Goal: Task Accomplishment & Management: Complete application form

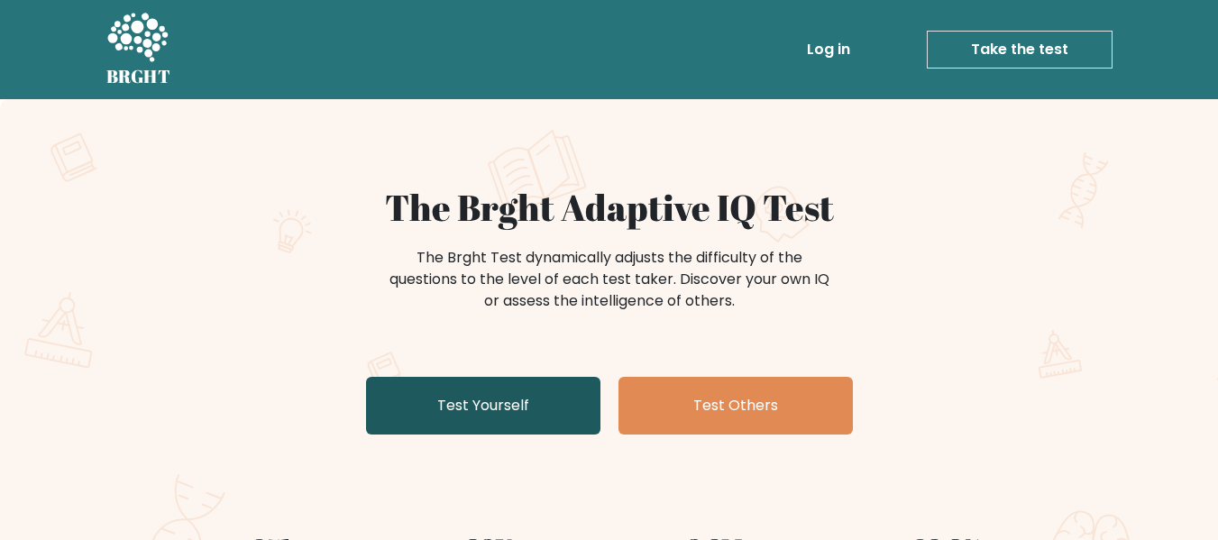
click at [501, 415] on link "Test Yourself" at bounding box center [483, 406] width 234 height 58
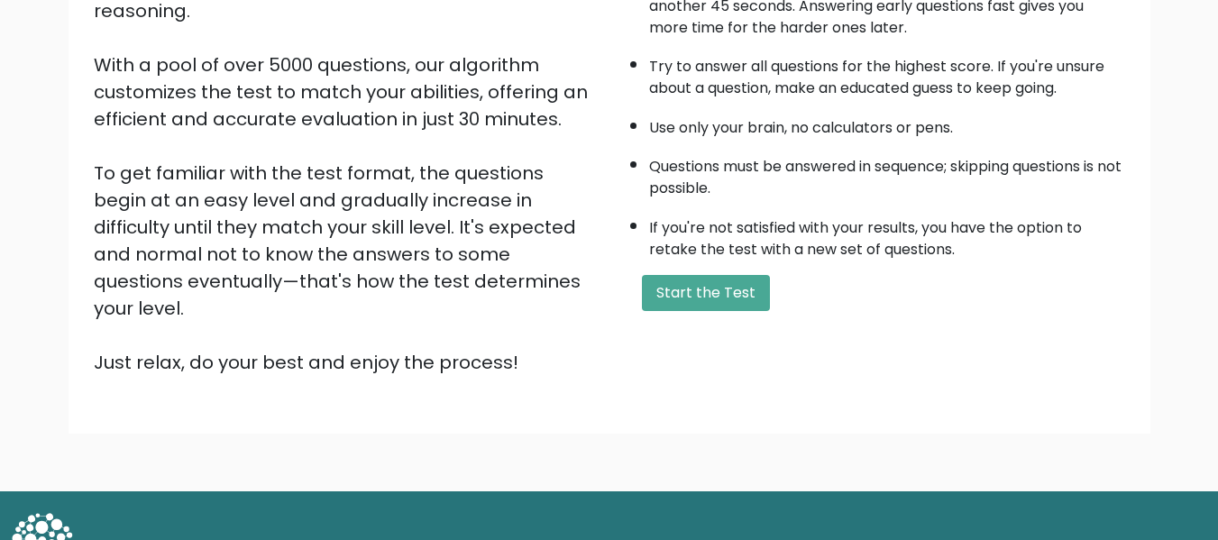
scroll to position [286, 0]
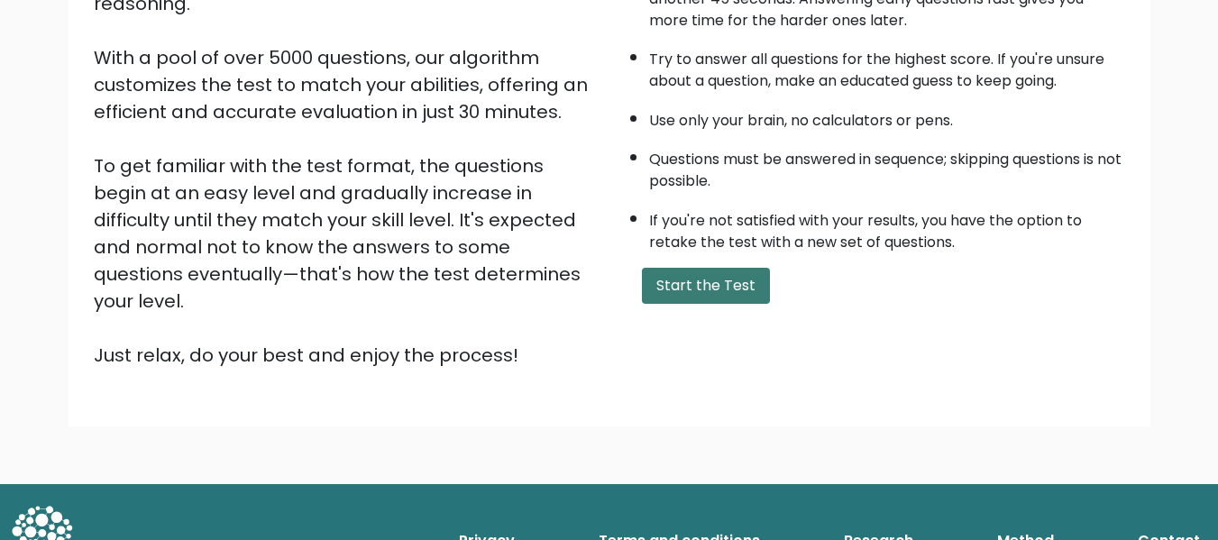
click at [713, 285] on button "Start the Test" at bounding box center [706, 286] width 128 height 36
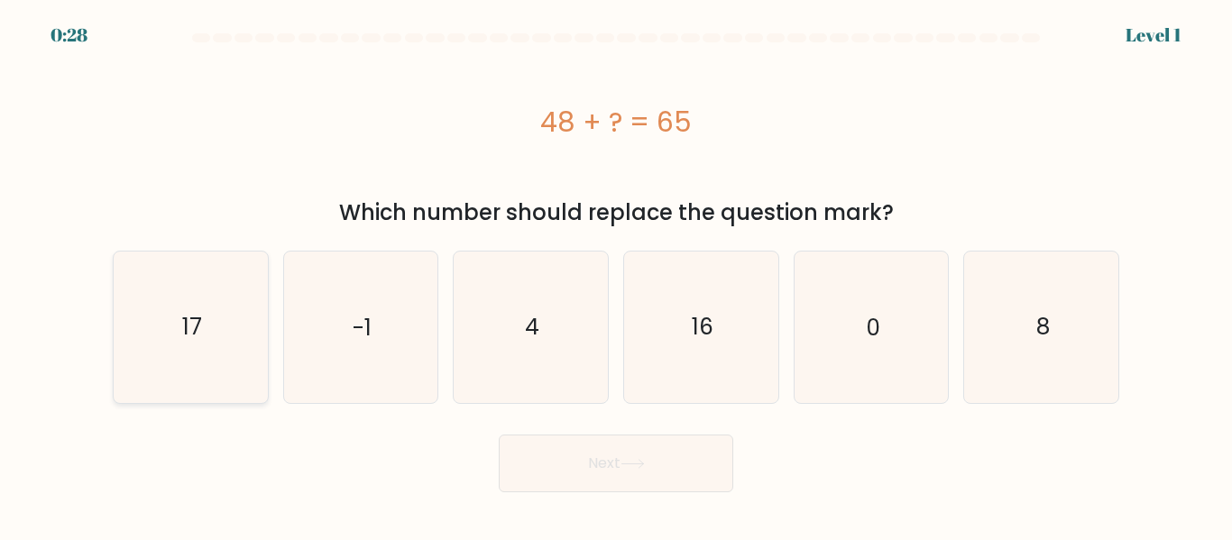
click at [189, 326] on text "17" at bounding box center [192, 327] width 20 height 32
click at [616, 275] on input "a. 17" at bounding box center [616, 273] width 1 height 5
radio input "true"
click at [639, 466] on icon at bounding box center [633, 464] width 24 height 10
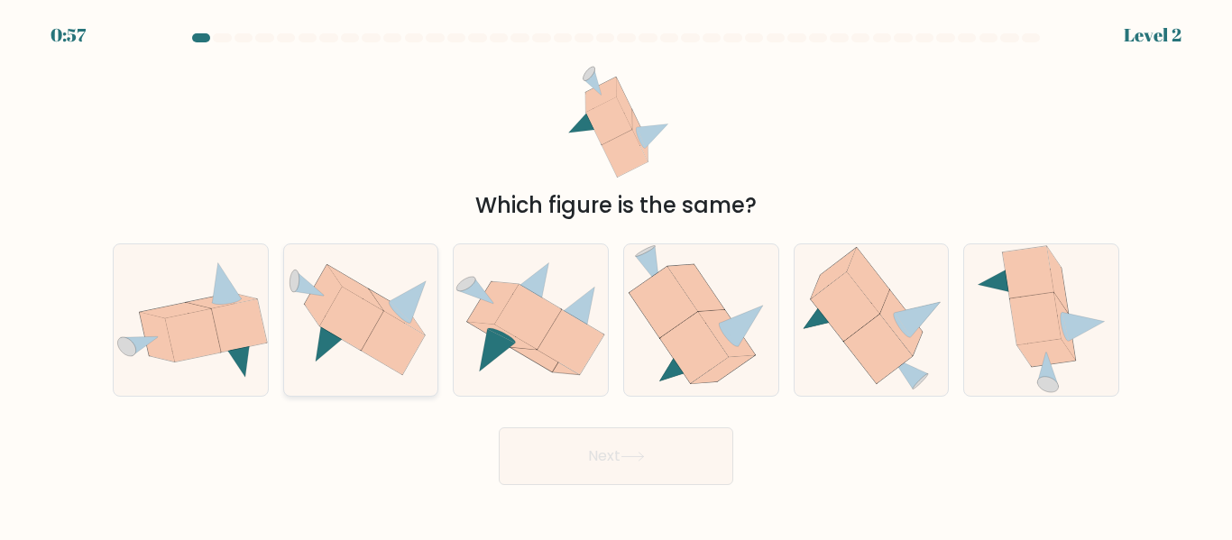
click at [387, 347] on icon at bounding box center [394, 343] width 64 height 64
click at [616, 275] on input "b." at bounding box center [616, 273] width 1 height 5
radio input "true"
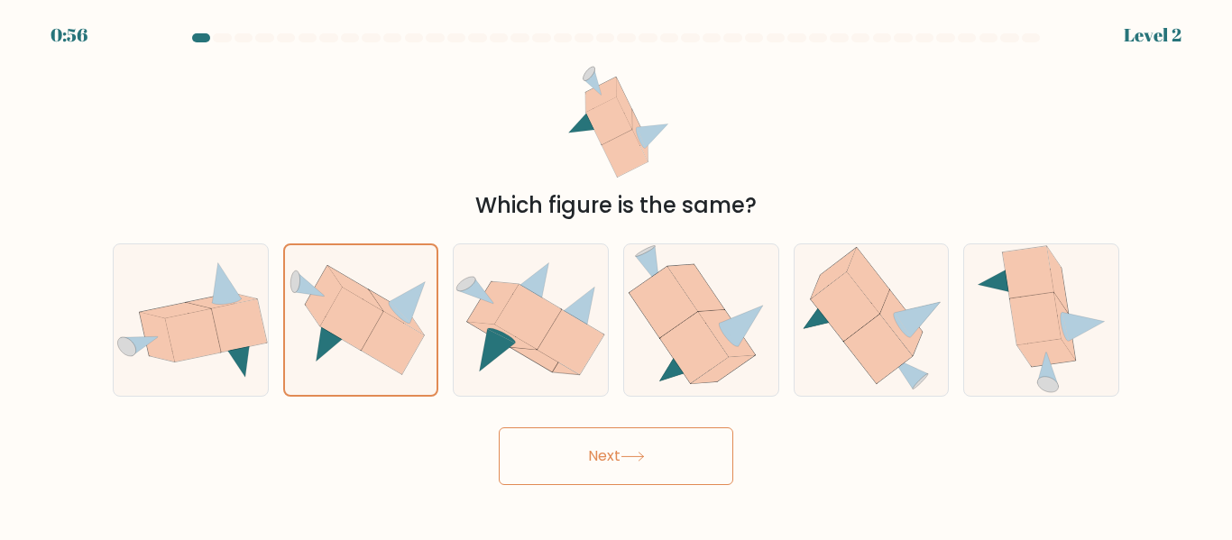
click at [537, 465] on button "Next" at bounding box center [616, 457] width 234 height 58
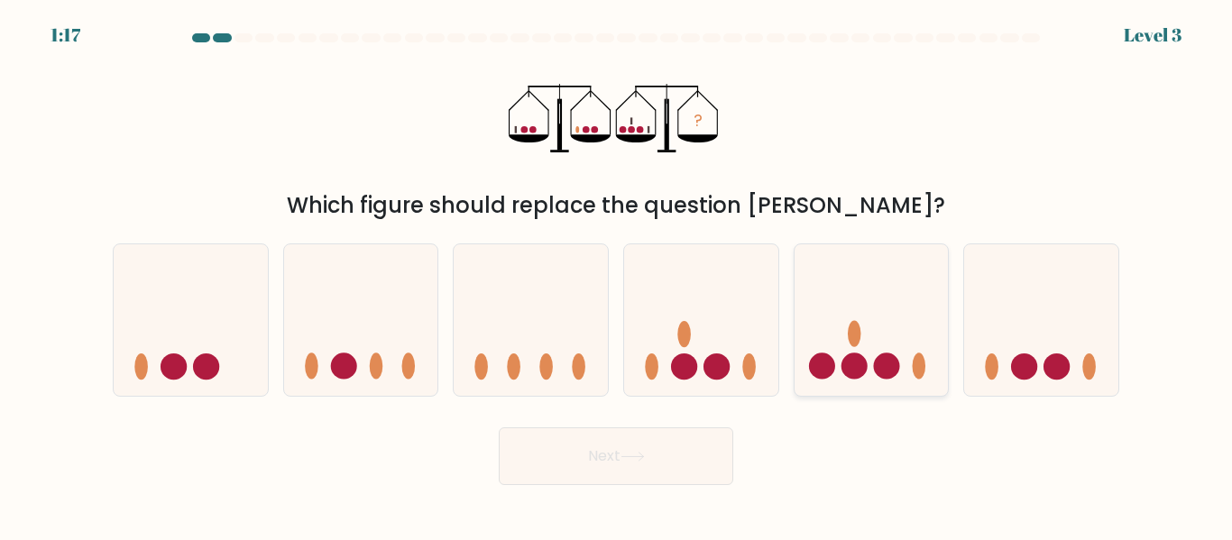
click at [871, 373] on icon at bounding box center [872, 319] width 154 height 127
click at [617, 275] on input "e." at bounding box center [616, 273] width 1 height 5
radio input "true"
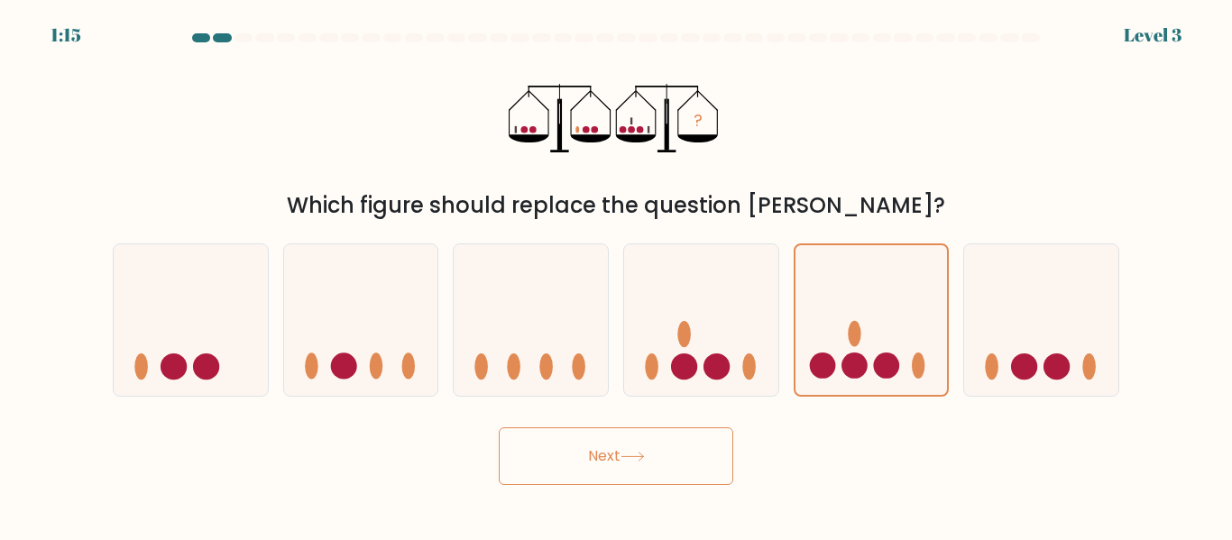
click at [696, 446] on button "Next" at bounding box center [616, 457] width 234 height 58
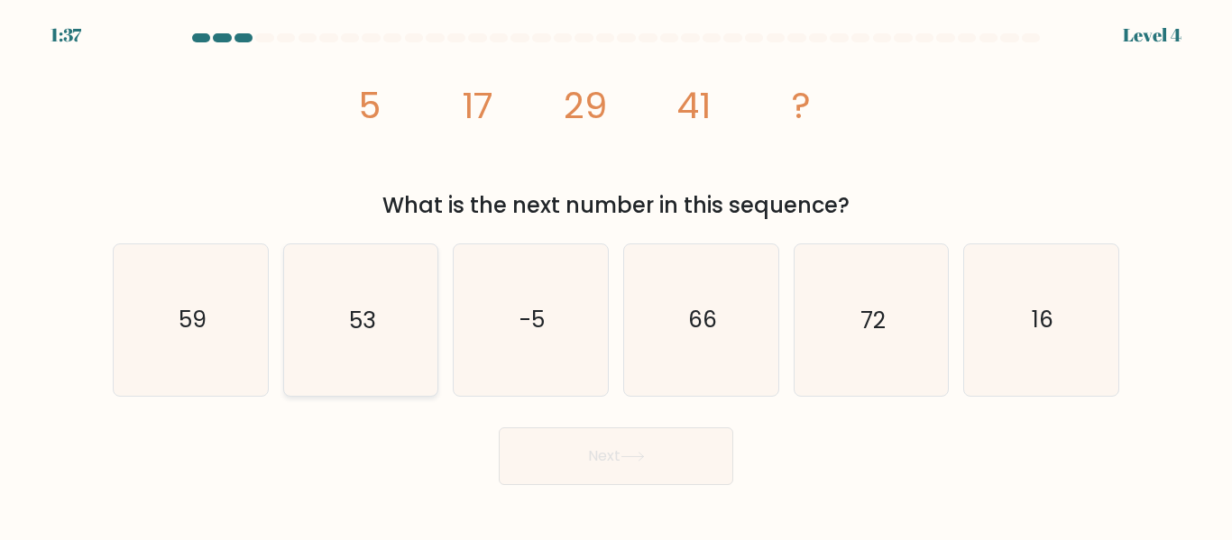
drag, startPoint x: 429, startPoint y: 228, endPoint x: 382, endPoint y: 267, distance: 60.9
click at [424, 237] on form at bounding box center [616, 259] width 1232 height 452
click at [342, 302] on icon "53" at bounding box center [360, 319] width 151 height 151
click at [616, 275] on input "b. 53" at bounding box center [616, 273] width 1 height 5
radio input "true"
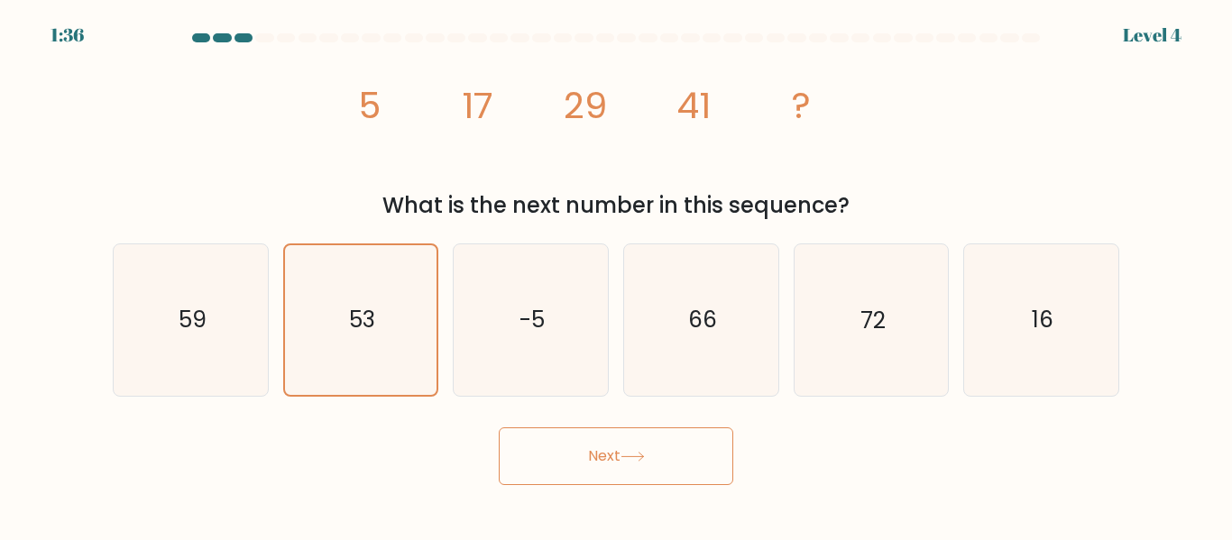
click at [638, 460] on icon at bounding box center [633, 457] width 24 height 10
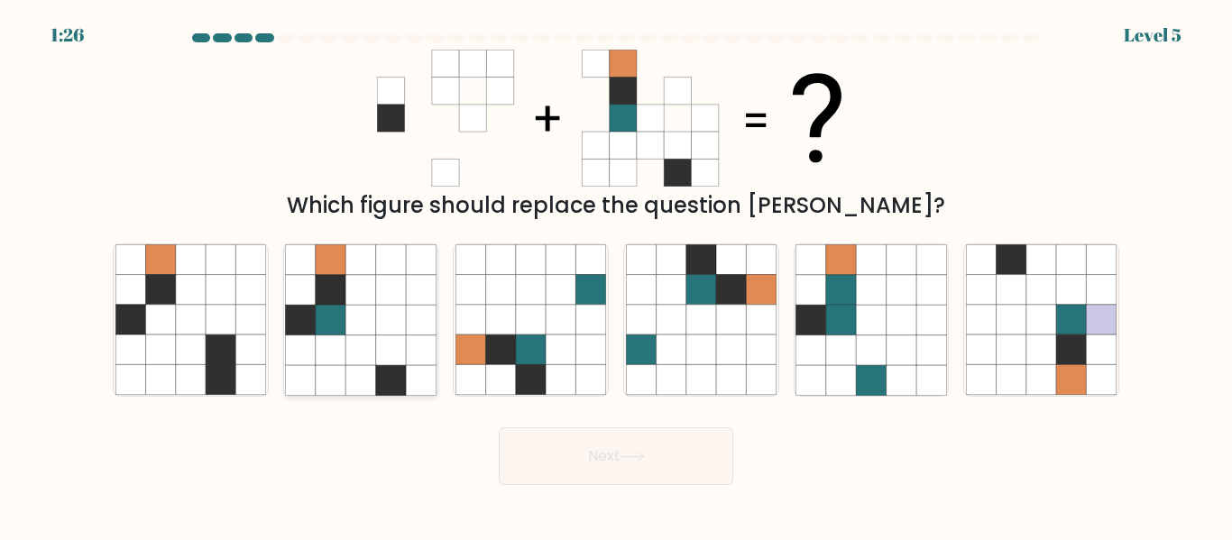
click at [379, 372] on icon at bounding box center [391, 380] width 30 height 30
click at [616, 275] on input "b." at bounding box center [616, 273] width 1 height 5
radio input "true"
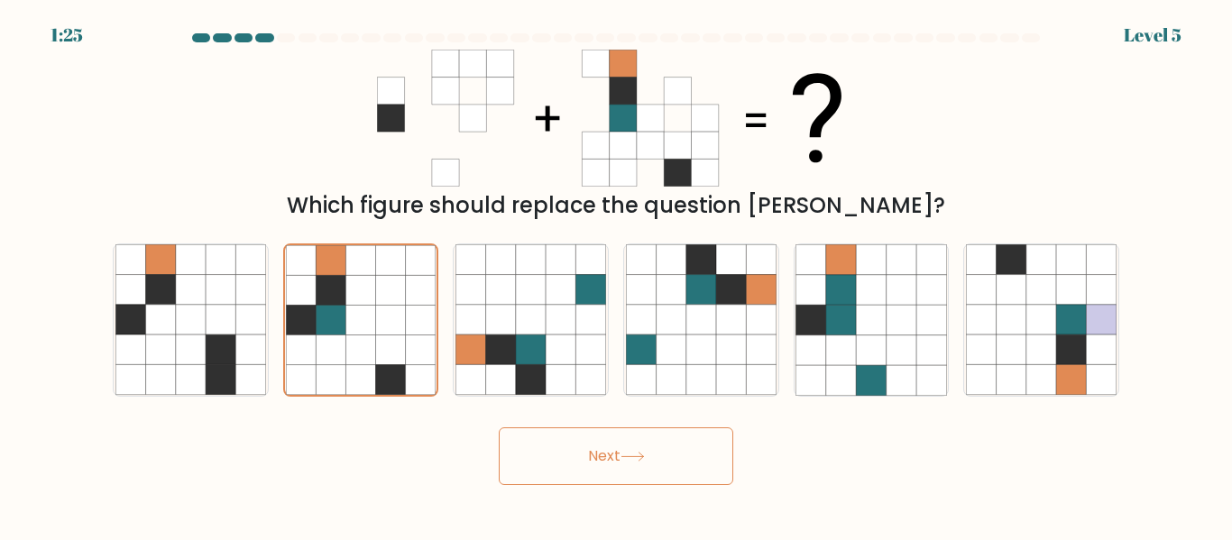
click at [599, 458] on button "Next" at bounding box center [616, 457] width 234 height 58
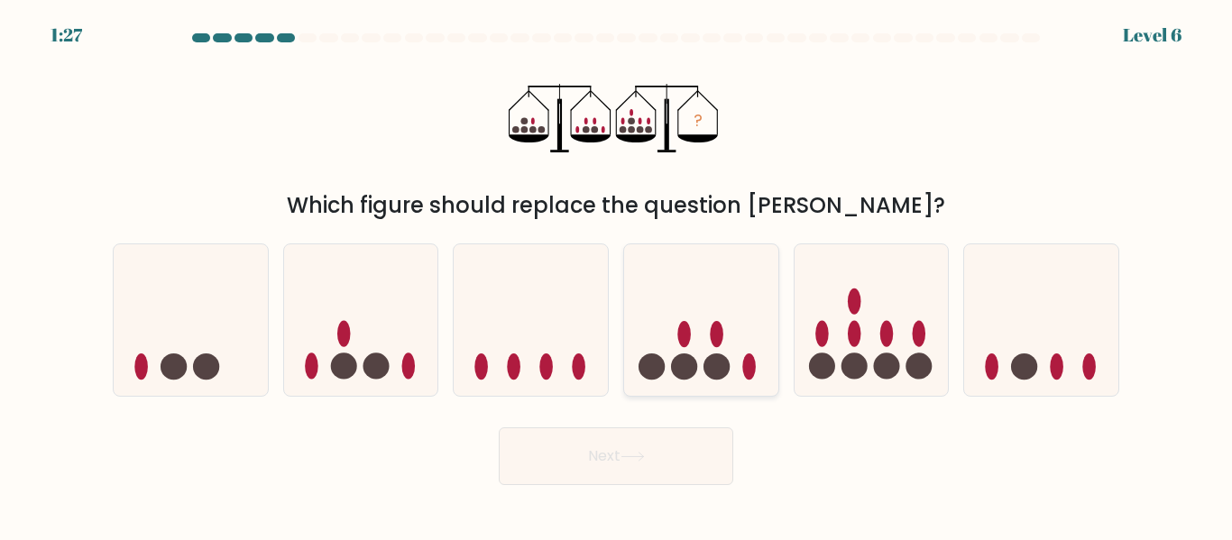
click at [704, 374] on icon at bounding box center [701, 319] width 154 height 127
click at [617, 275] on input "d." at bounding box center [616, 273] width 1 height 5
radio input "true"
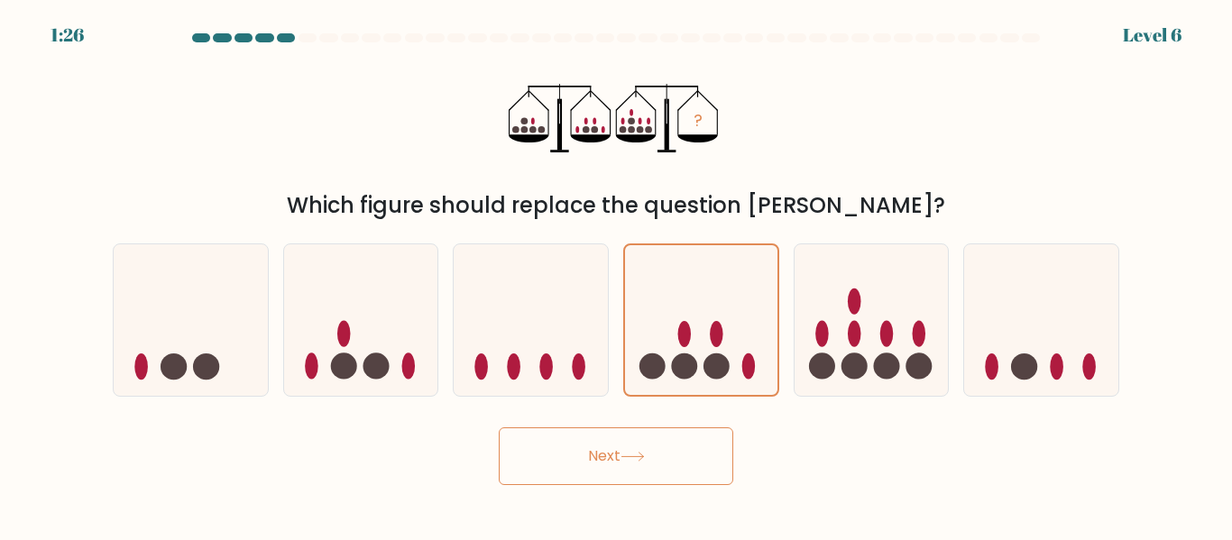
click at [655, 432] on button "Next" at bounding box center [616, 457] width 234 height 58
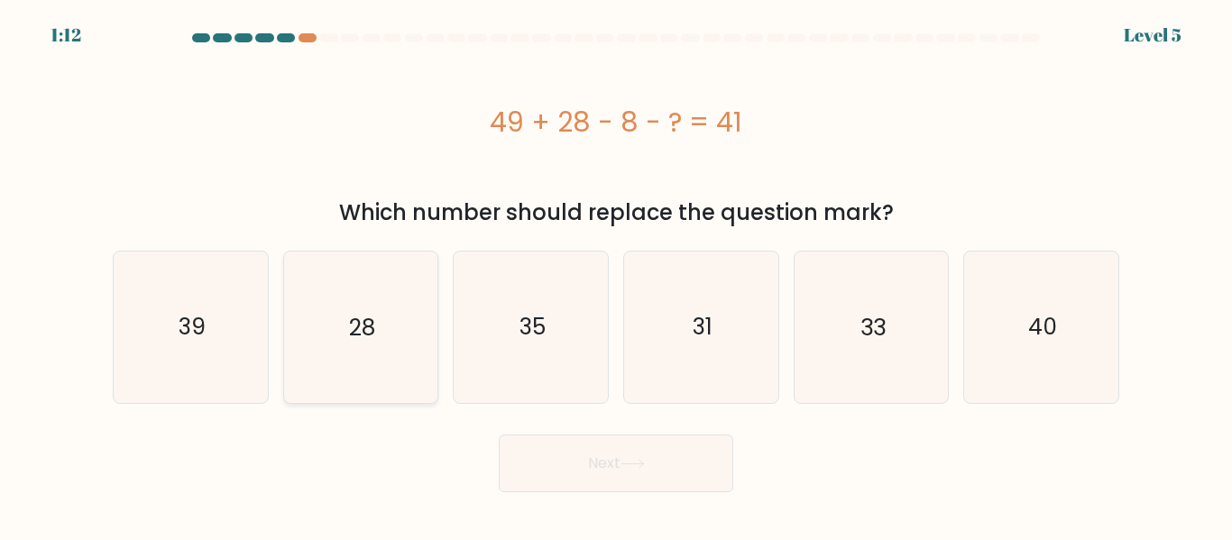
click at [377, 354] on icon "28" at bounding box center [360, 327] width 151 height 151
click at [616, 275] on input "b. 28" at bounding box center [616, 273] width 1 height 5
radio input "true"
click at [587, 479] on button "Next" at bounding box center [616, 464] width 234 height 58
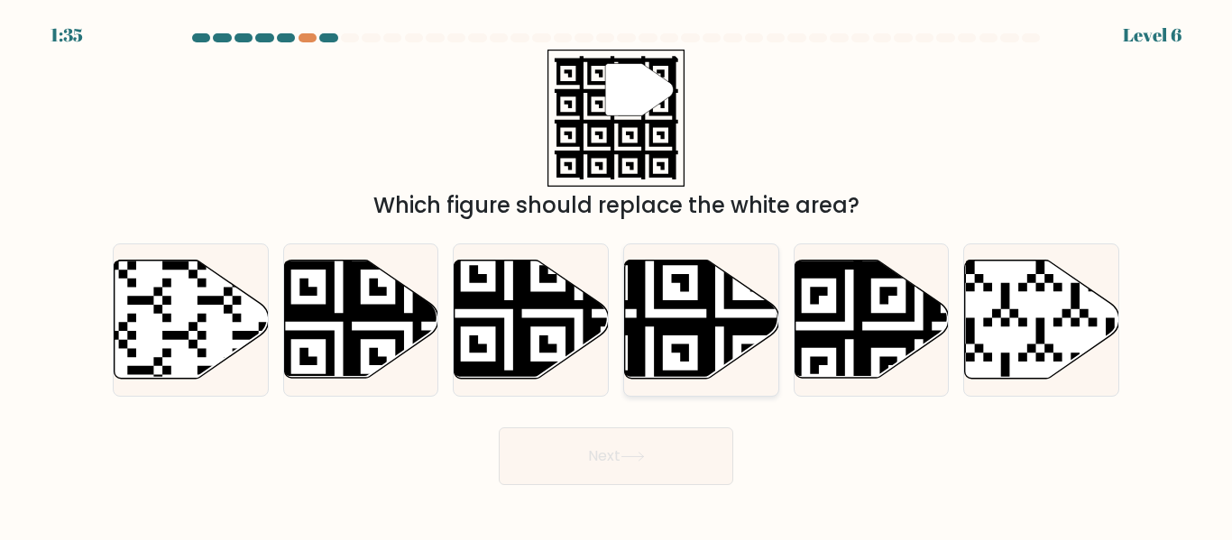
click at [706, 327] on icon at bounding box center [650, 384] width 280 height 280
click at [617, 275] on input "d." at bounding box center [616, 273] width 1 height 5
radio input "true"
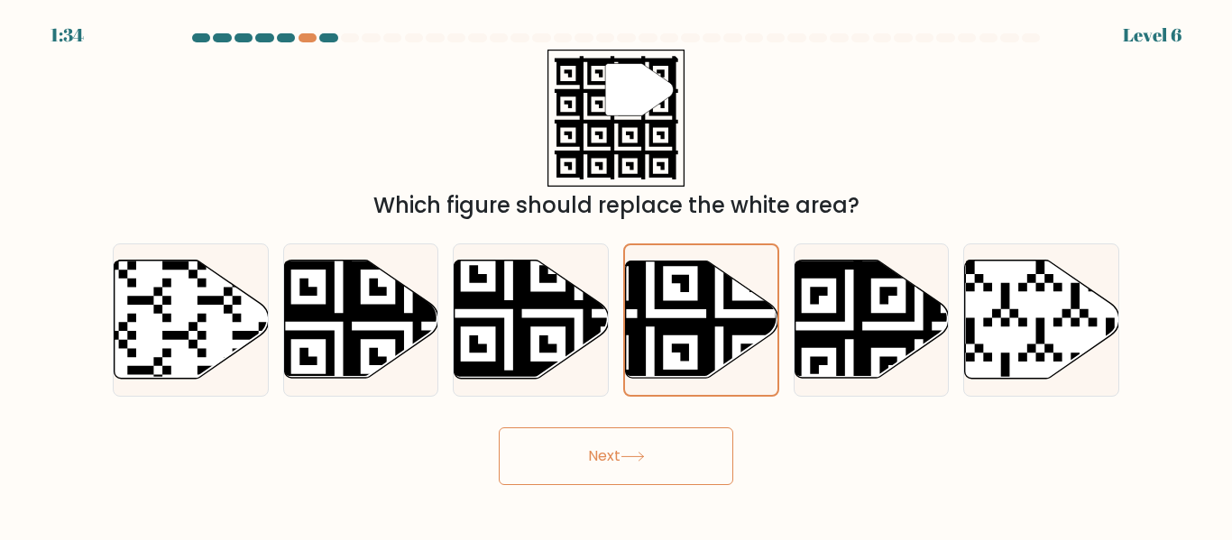
click at [675, 451] on button "Next" at bounding box center [616, 457] width 234 height 58
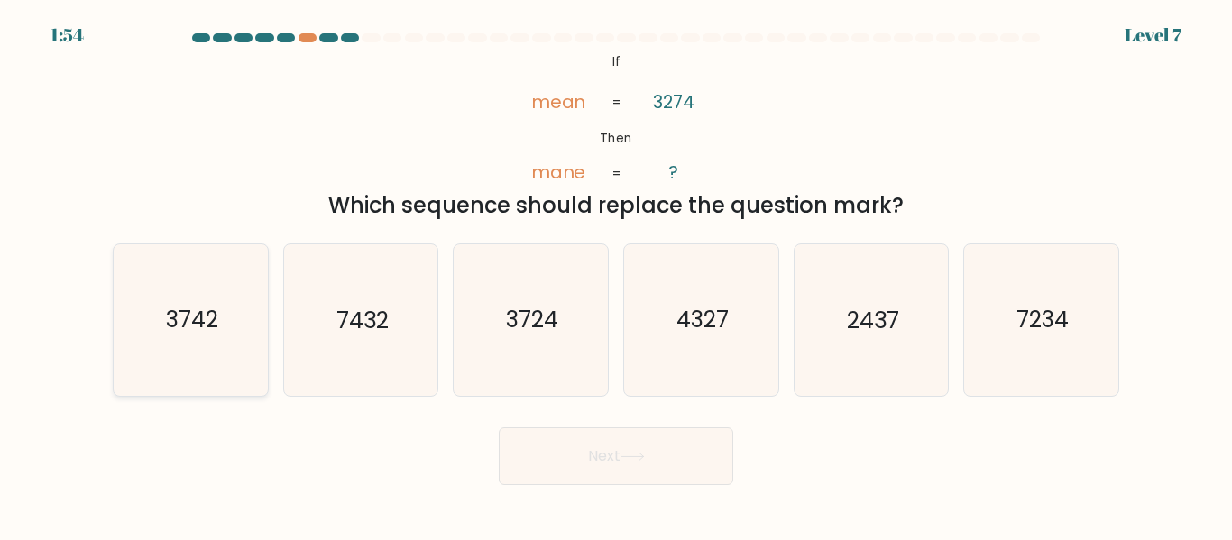
click at [190, 314] on text "3742" at bounding box center [192, 321] width 52 height 32
click at [616, 275] on input "a. 3742" at bounding box center [616, 273] width 1 height 5
radio input "true"
click at [701, 458] on button "Next" at bounding box center [616, 457] width 234 height 58
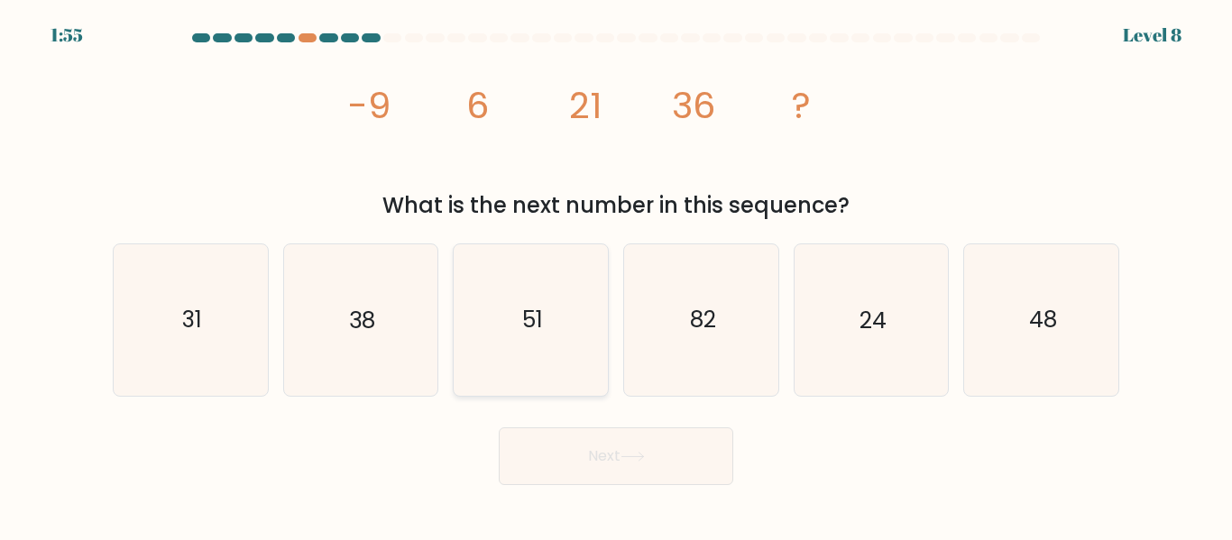
click at [575, 344] on icon "51" at bounding box center [530, 319] width 151 height 151
click at [616, 275] on input "c. 51" at bounding box center [616, 273] width 1 height 5
radio input "true"
click at [580, 446] on button "Next" at bounding box center [616, 457] width 234 height 58
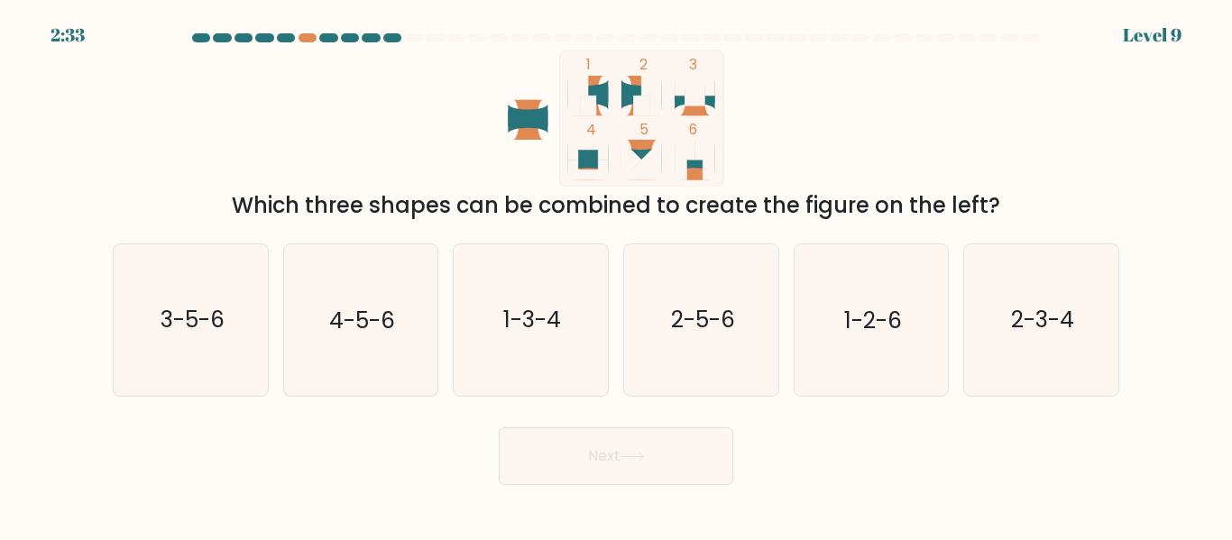
click at [981, 108] on div "1 2 3 4 5 6 Which three shapes can be combined to create the figure on the left?" at bounding box center [616, 136] width 1028 height 172
click at [833, 292] on icon "1-2-6" at bounding box center [870, 319] width 151 height 151
click at [617, 275] on input "e. 1-2-6" at bounding box center [616, 273] width 1 height 5
radio input "true"
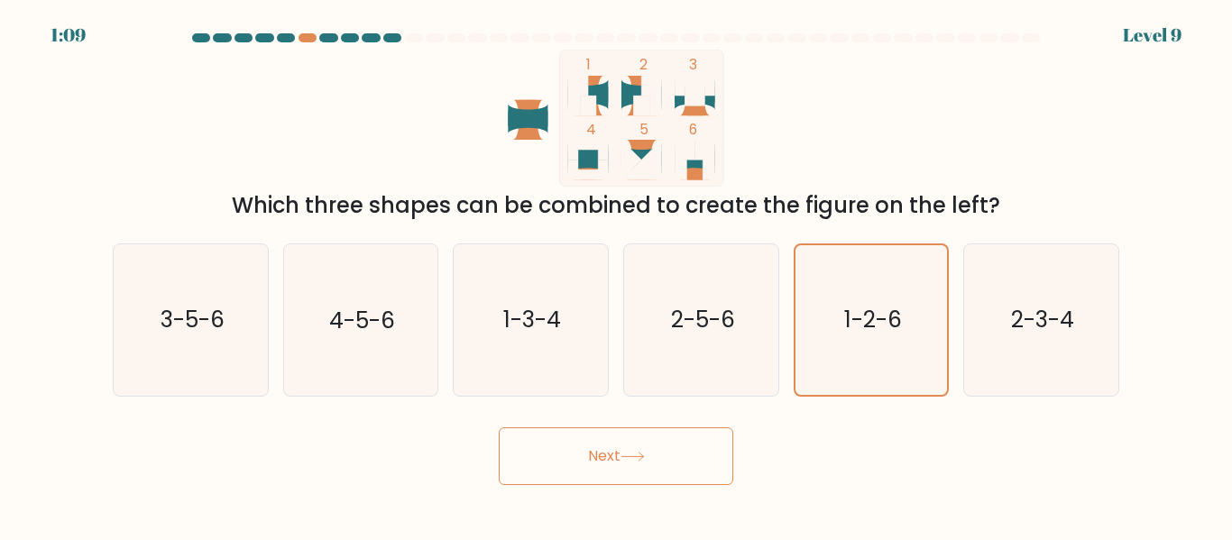
click at [558, 482] on button "Next" at bounding box center [616, 457] width 234 height 58
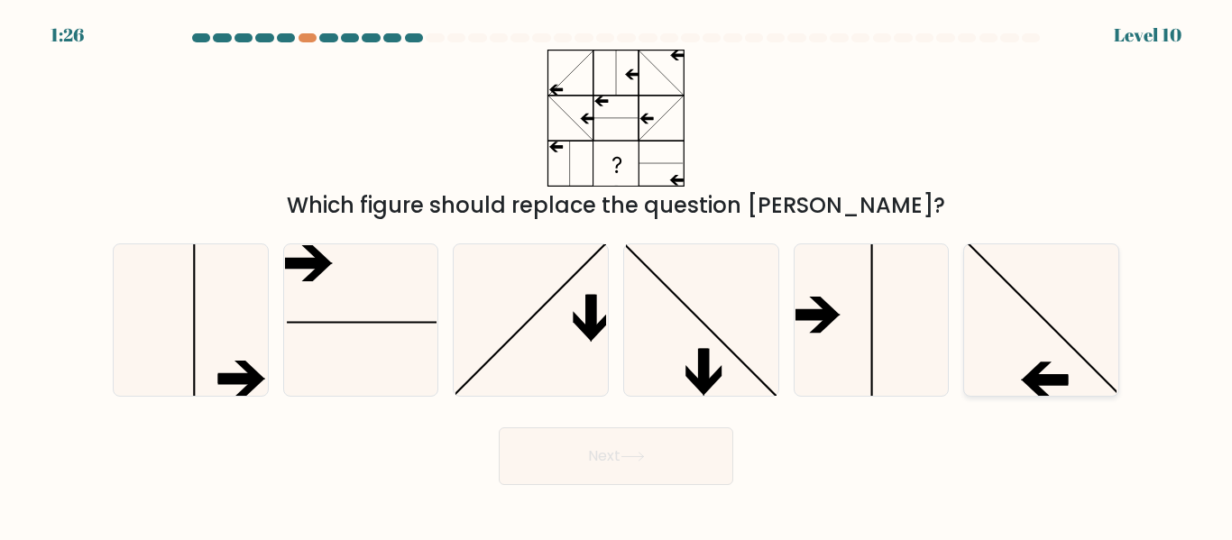
click at [1010, 325] on icon at bounding box center [1041, 319] width 151 height 151
click at [617, 275] on input "f." at bounding box center [616, 273] width 1 height 5
radio input "true"
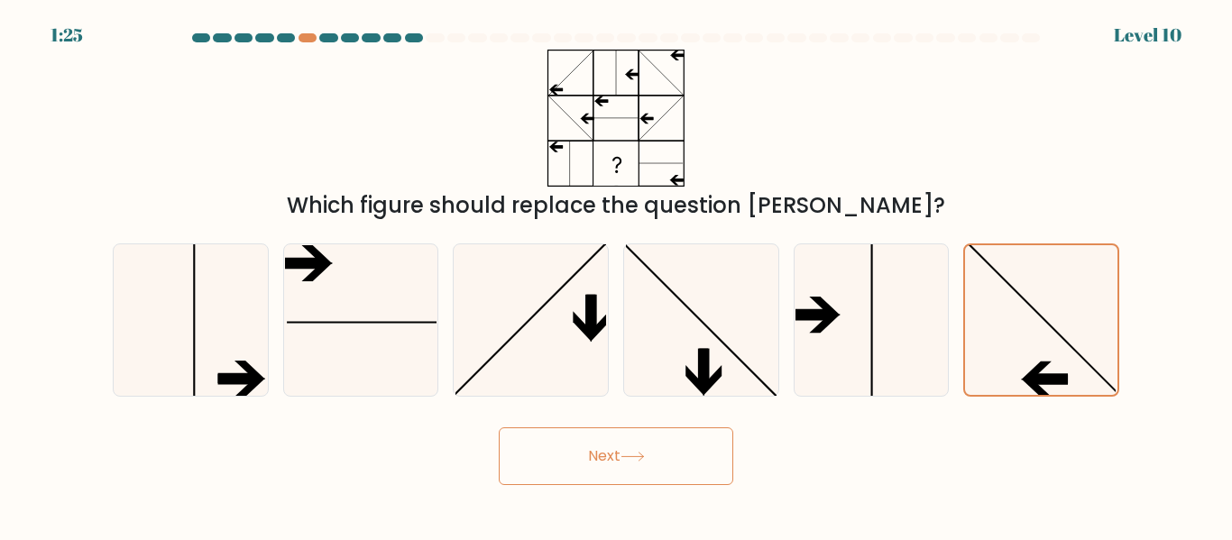
click at [616, 476] on button "Next" at bounding box center [616, 457] width 234 height 58
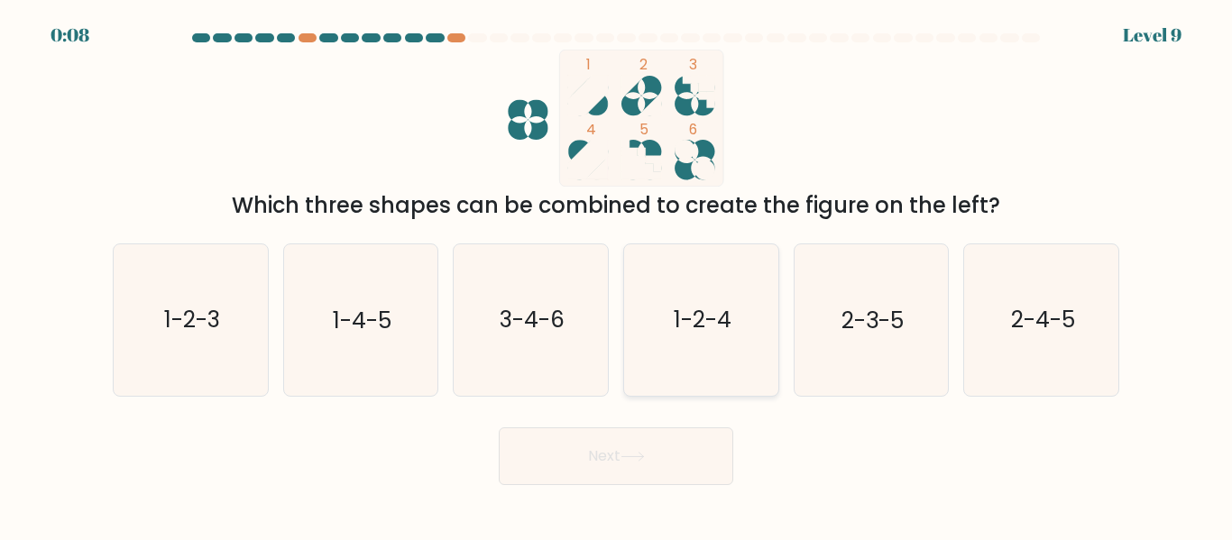
click at [649, 317] on icon "1-2-4" at bounding box center [701, 319] width 151 height 151
click at [617, 275] on input "d. 1-2-4" at bounding box center [616, 273] width 1 height 5
radio input "true"
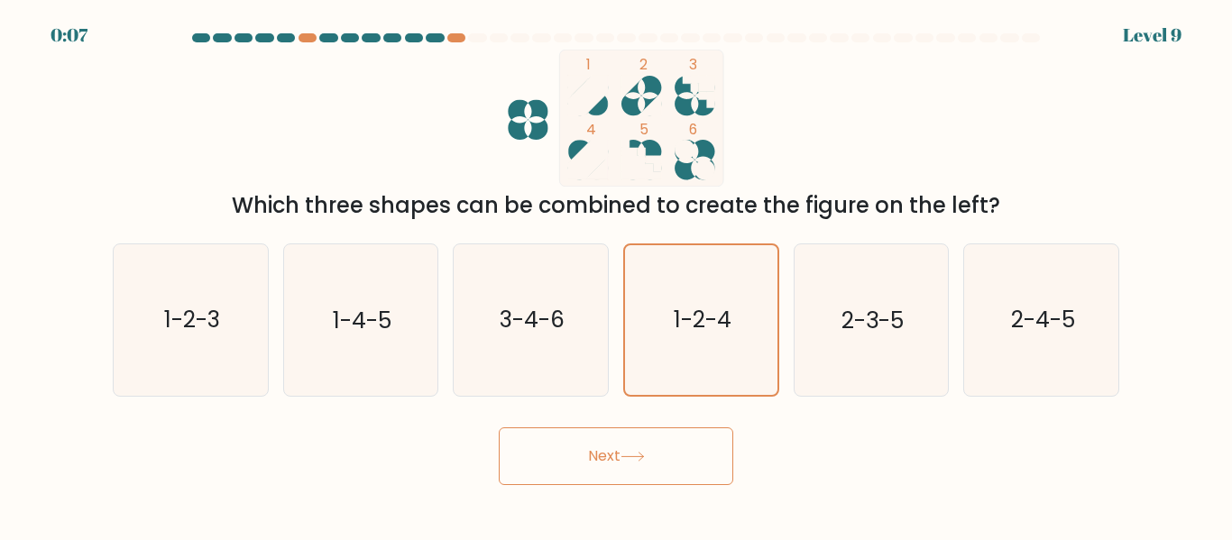
click at [571, 464] on button "Next" at bounding box center [616, 457] width 234 height 58
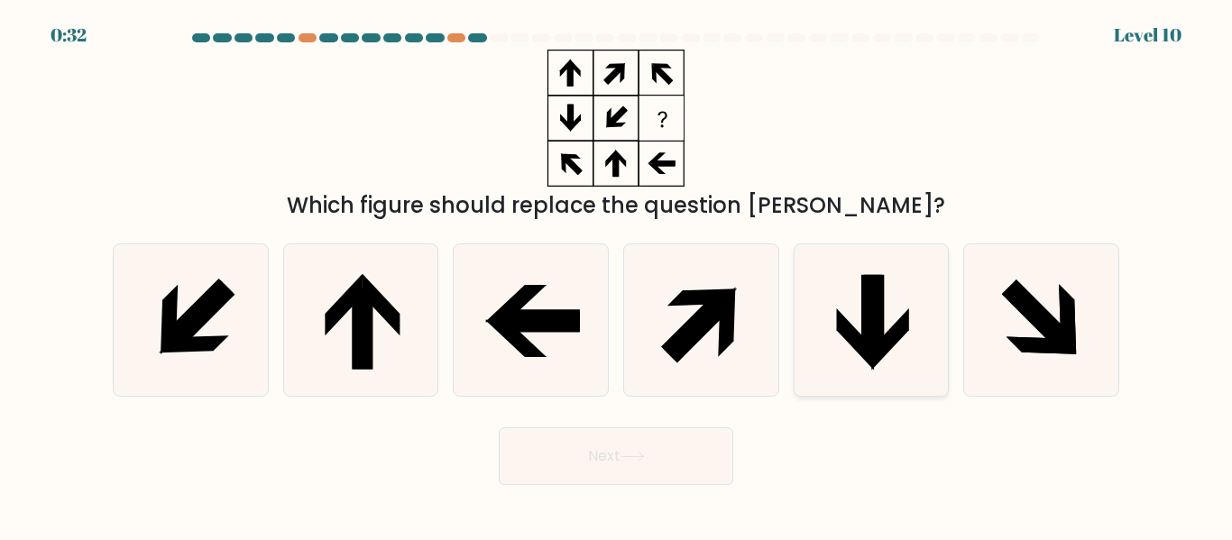
click at [844, 335] on icon at bounding box center [855, 338] width 37 height 61
click at [617, 275] on input "e." at bounding box center [616, 273] width 1 height 5
radio input "true"
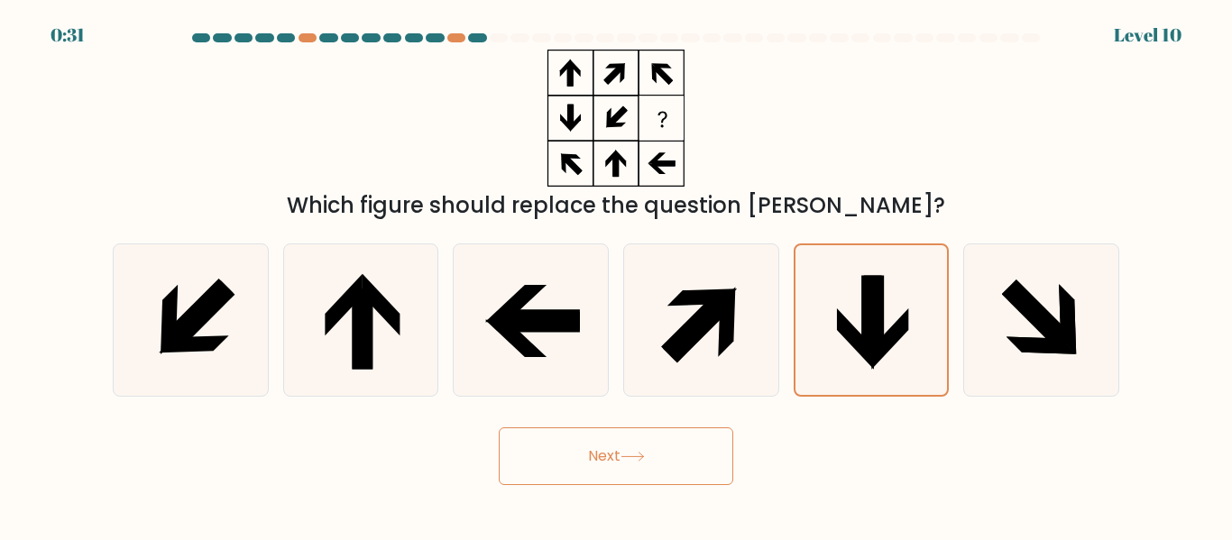
click at [612, 457] on button "Next" at bounding box center [616, 457] width 234 height 58
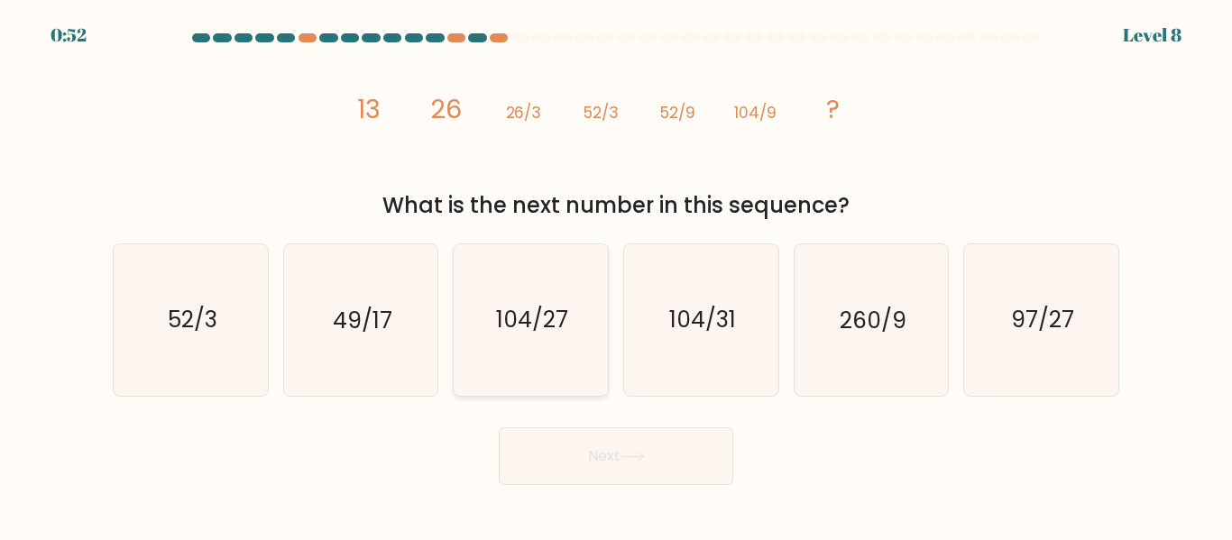
click at [560, 350] on icon "104/27" at bounding box center [530, 319] width 151 height 151
click at [616, 275] on input "c. 104/27" at bounding box center [616, 273] width 1 height 5
radio input "true"
click at [568, 443] on button "Next" at bounding box center [616, 457] width 234 height 58
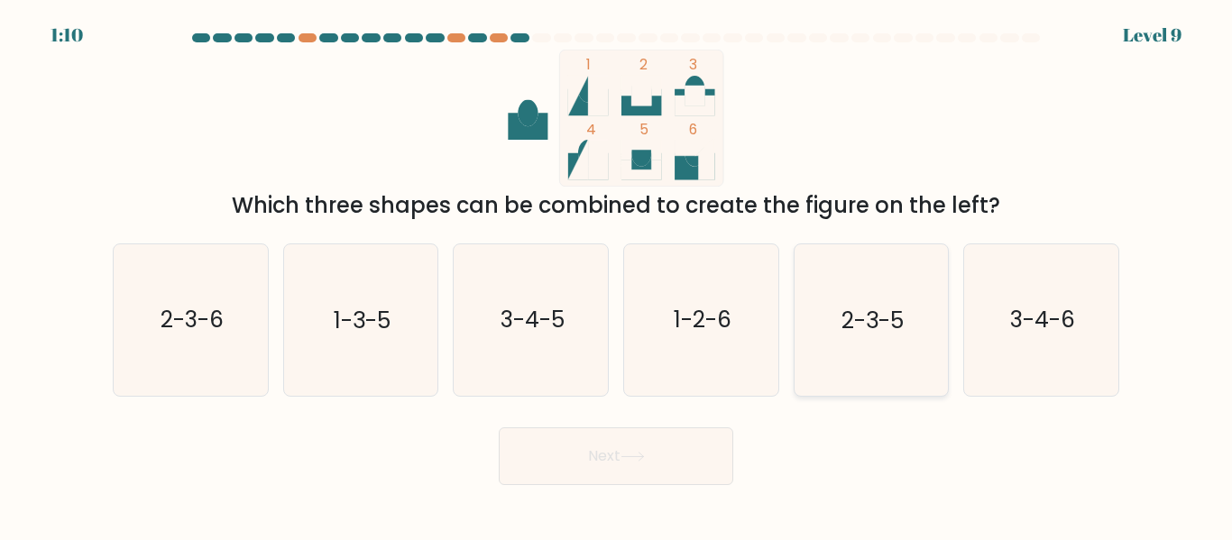
click at [899, 354] on icon "2-3-5" at bounding box center [870, 319] width 151 height 151
click at [617, 275] on input "e. 2-3-5" at bounding box center [616, 273] width 1 height 5
radio input "true"
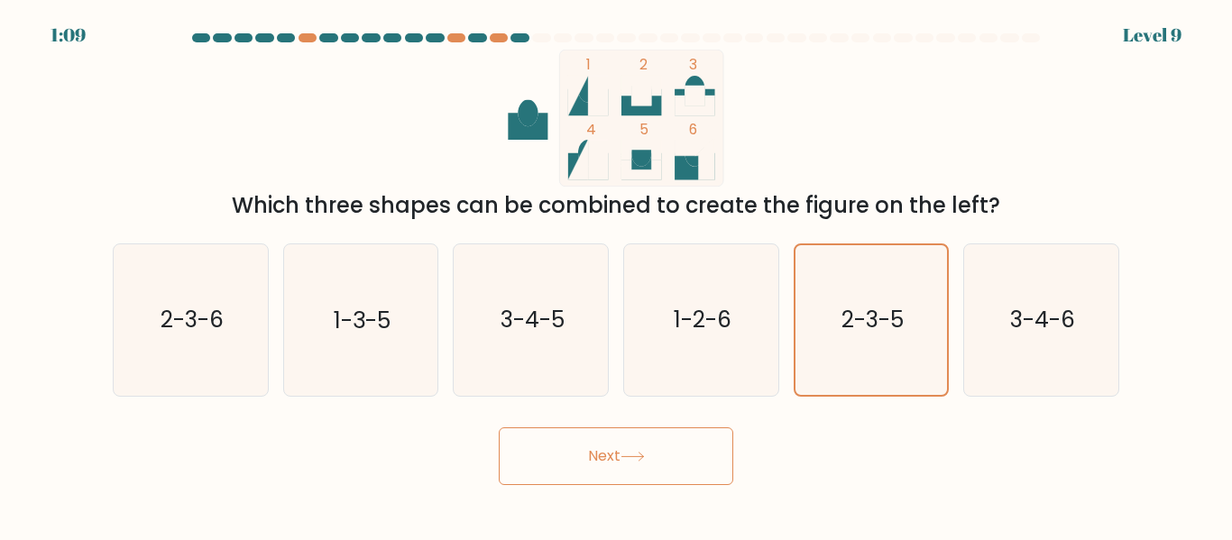
click at [627, 475] on button "Next" at bounding box center [616, 457] width 234 height 58
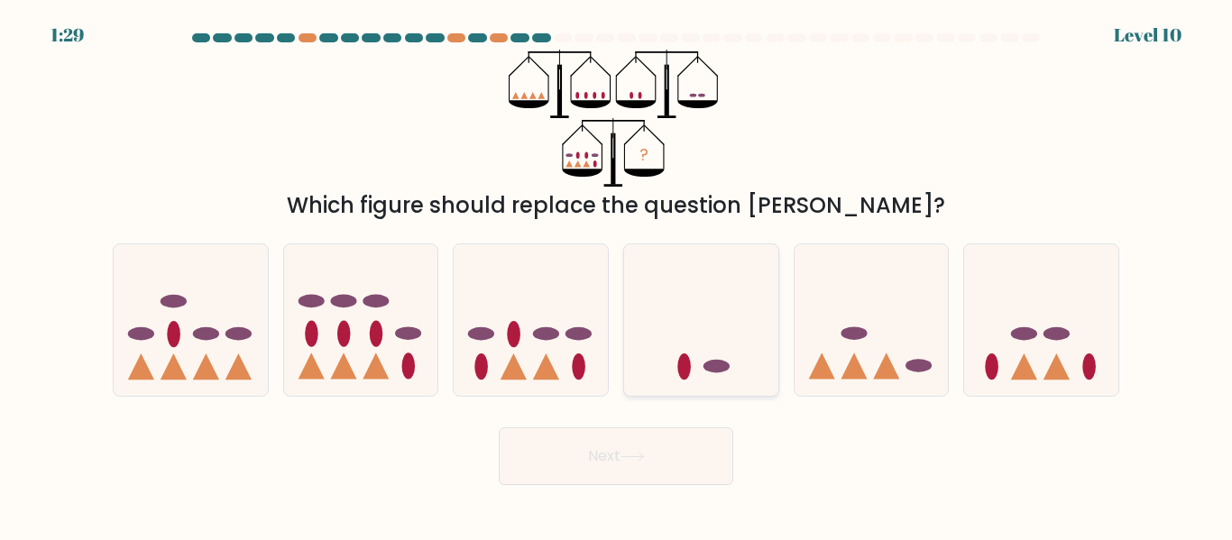
click at [717, 369] on ellipse at bounding box center [716, 367] width 26 height 14
click at [617, 275] on input "d." at bounding box center [616, 273] width 1 height 5
radio input "true"
click at [601, 483] on button "Next" at bounding box center [616, 457] width 234 height 58
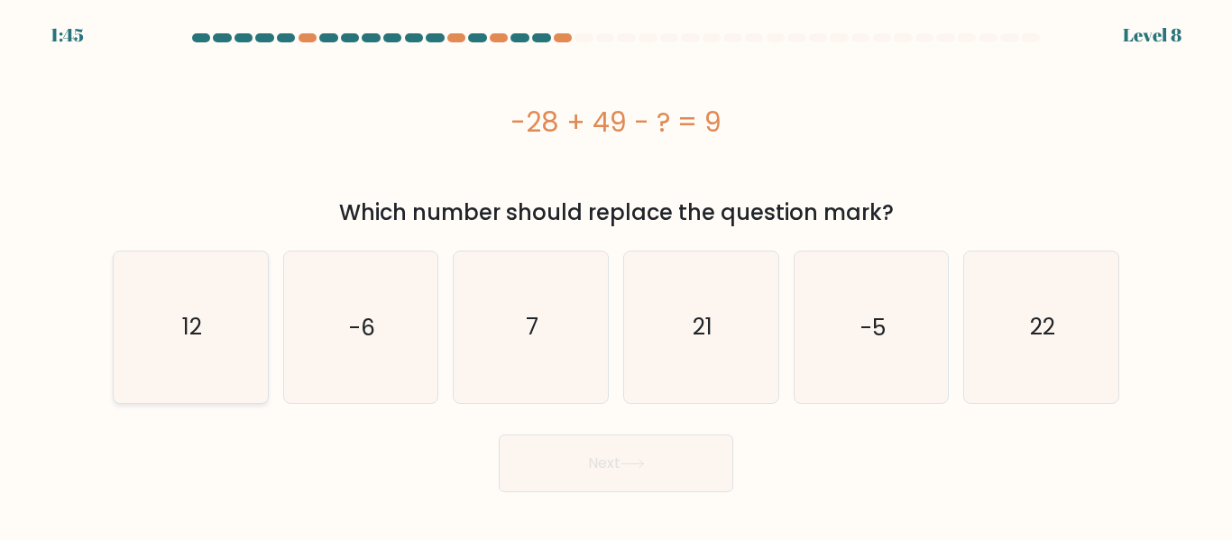
drag, startPoint x: 158, startPoint y: 381, endPoint x: 186, endPoint y: 401, distance: 34.8
click at [158, 382] on icon "12" at bounding box center [190, 327] width 151 height 151
click at [616, 275] on input "a. 12" at bounding box center [616, 273] width 1 height 5
radio input "true"
click at [597, 474] on button "Next" at bounding box center [616, 464] width 234 height 58
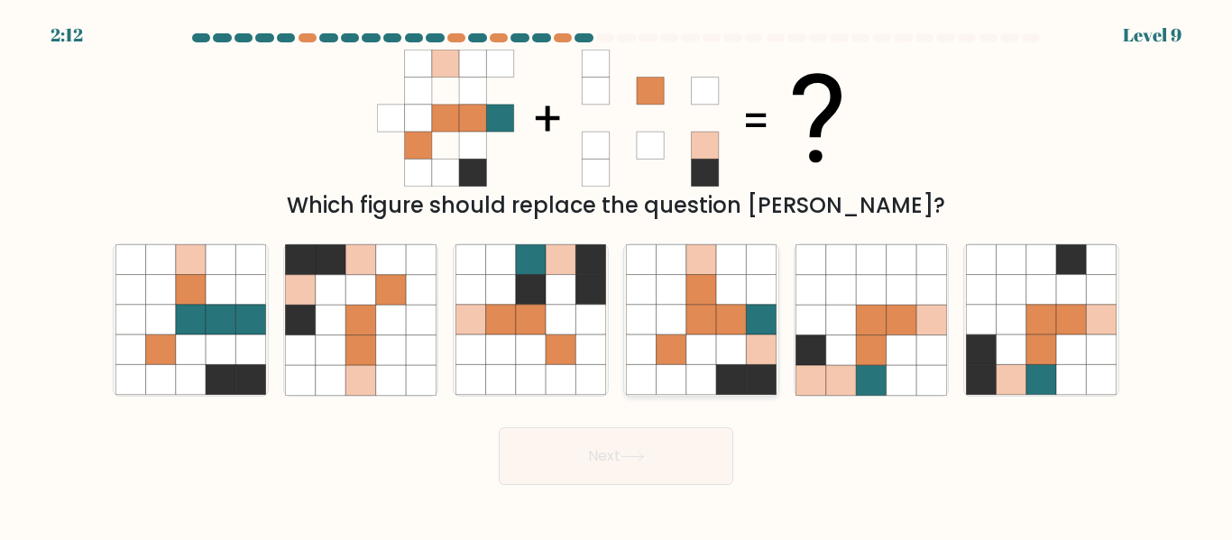
click at [676, 349] on icon at bounding box center [671, 351] width 30 height 30
click at [617, 275] on input "d." at bounding box center [616, 273] width 1 height 5
radio input "true"
click at [572, 463] on button "Next" at bounding box center [616, 457] width 234 height 58
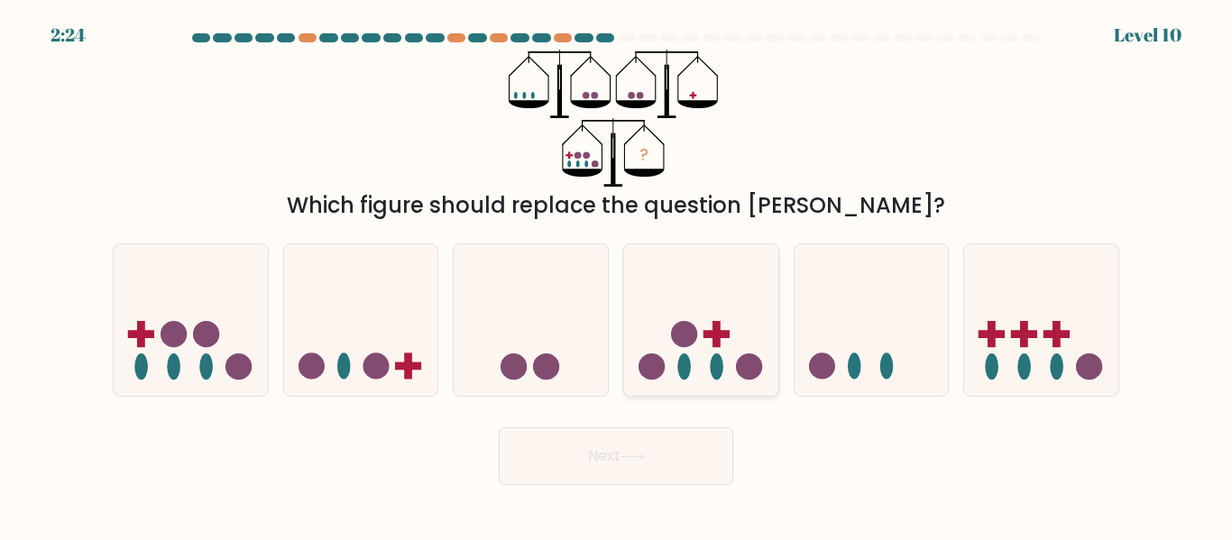
click at [653, 349] on icon at bounding box center [701, 319] width 154 height 127
click at [617, 275] on input "d." at bounding box center [616, 273] width 1 height 5
radio input "true"
click at [621, 455] on button "Next" at bounding box center [616, 457] width 234 height 58
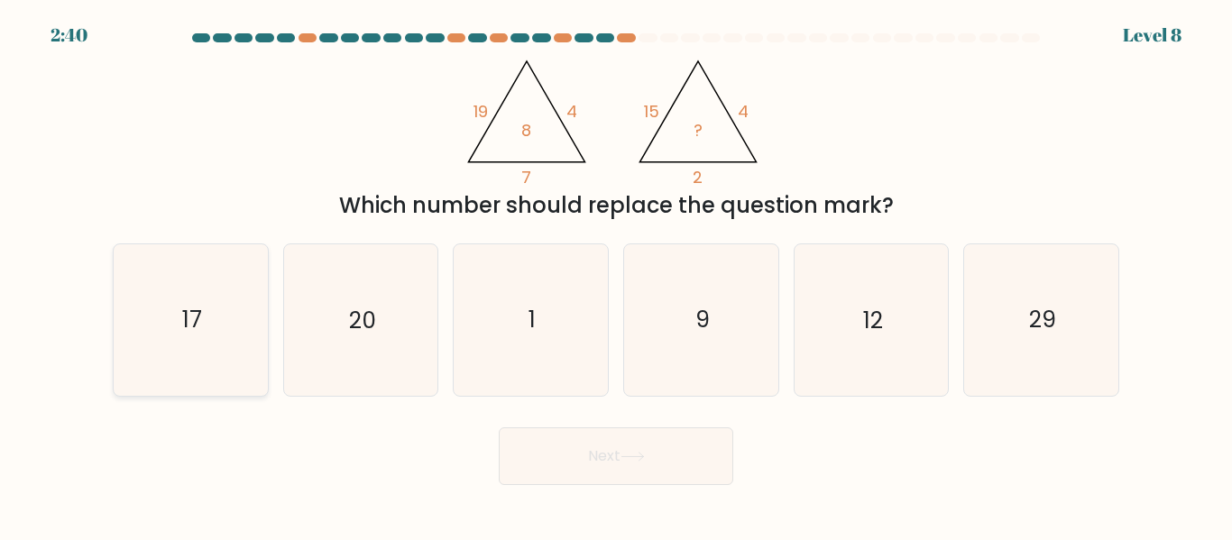
click at [128, 300] on icon "17" at bounding box center [190, 319] width 151 height 151
click at [616, 275] on input "a. 17" at bounding box center [616, 273] width 1 height 5
radio input "true"
click at [692, 471] on button "Next" at bounding box center [616, 457] width 234 height 58
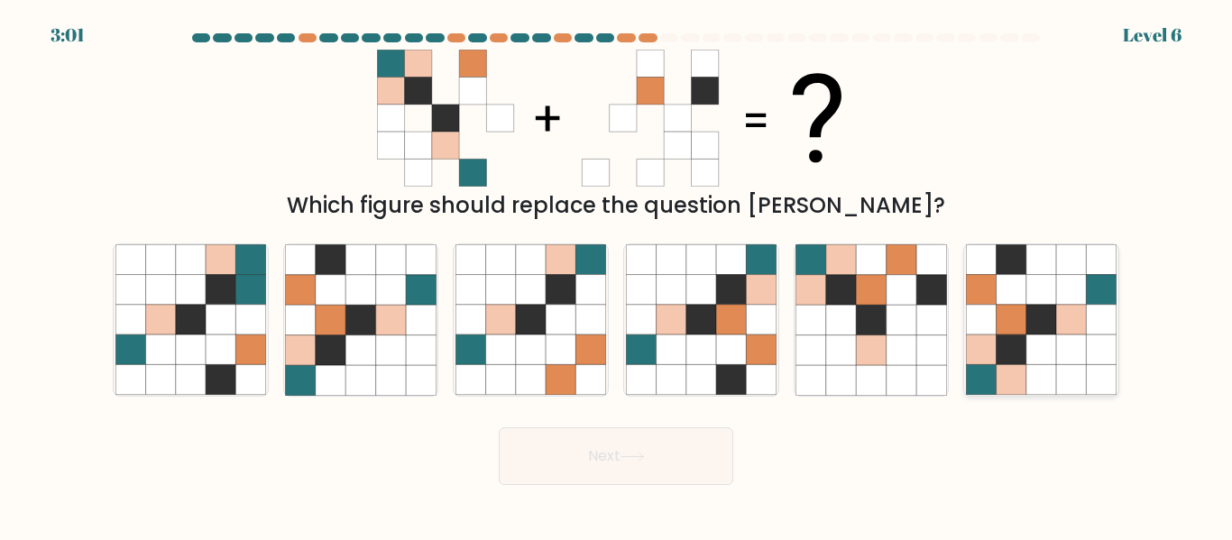
click at [1009, 367] on icon at bounding box center [1012, 380] width 30 height 30
click at [617, 275] on input "f." at bounding box center [616, 273] width 1 height 5
radio input "true"
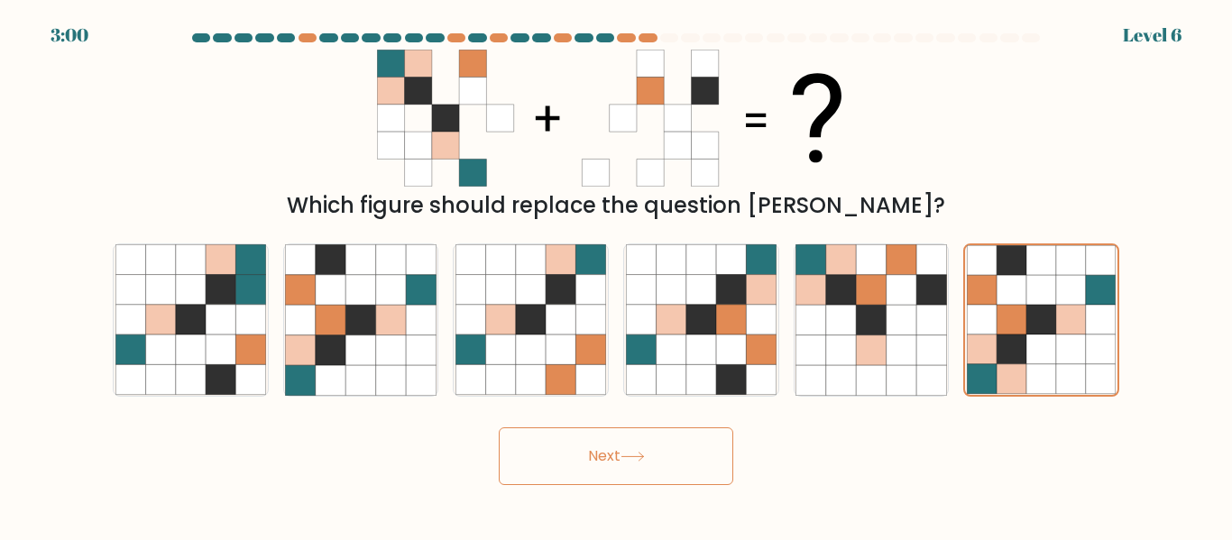
click at [616, 474] on button "Next" at bounding box center [616, 457] width 234 height 58
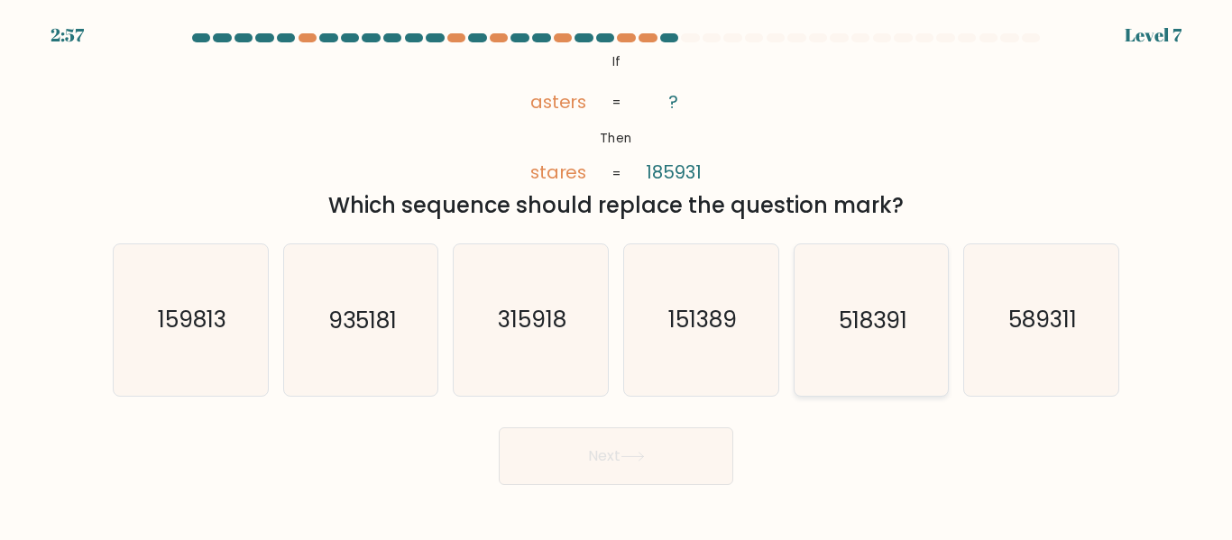
click at [870, 337] on icon "518391" at bounding box center [870, 319] width 151 height 151
click at [617, 275] on input "e. 518391" at bounding box center [616, 273] width 1 height 5
radio input "true"
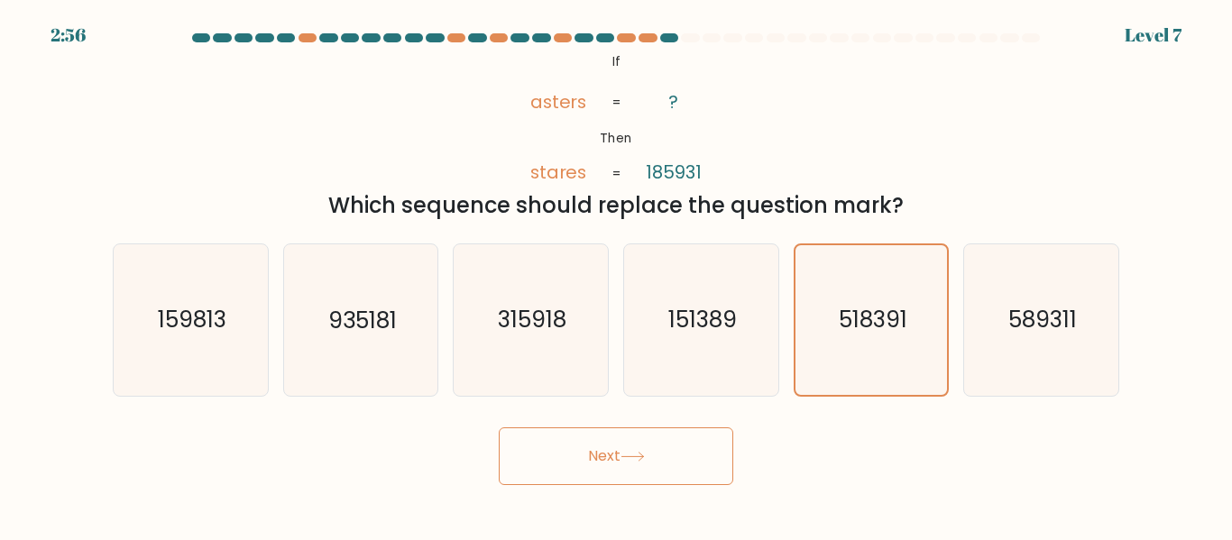
click at [694, 436] on button "Next" at bounding box center [616, 457] width 234 height 58
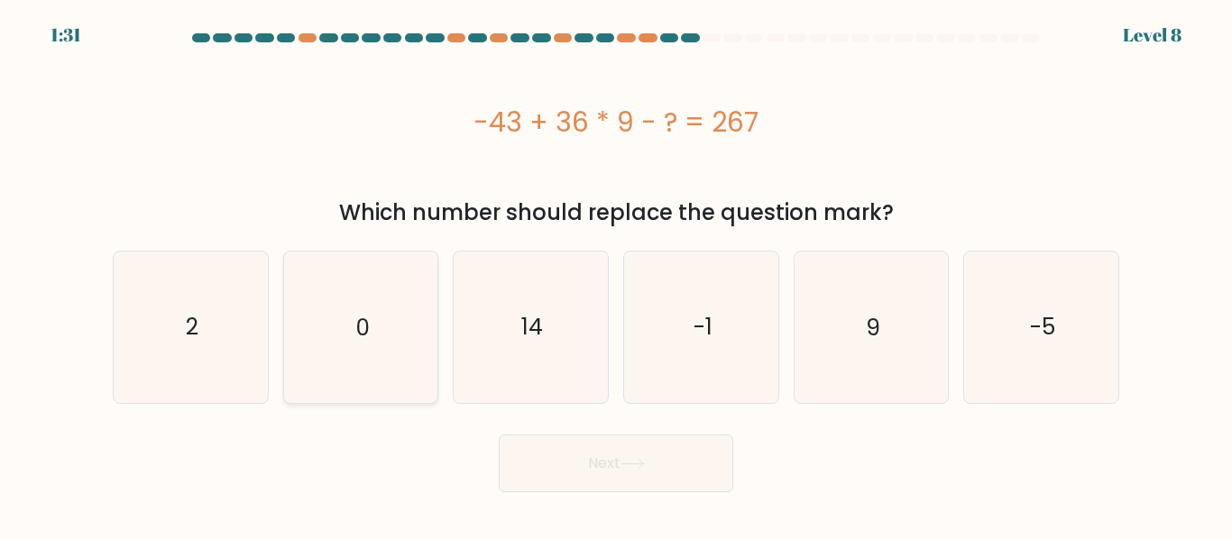
click at [381, 368] on icon "0" at bounding box center [360, 327] width 151 height 151
click at [616, 275] on input "b. 0" at bounding box center [616, 273] width 1 height 5
radio input "true"
click at [621, 455] on button "Next" at bounding box center [616, 464] width 234 height 58
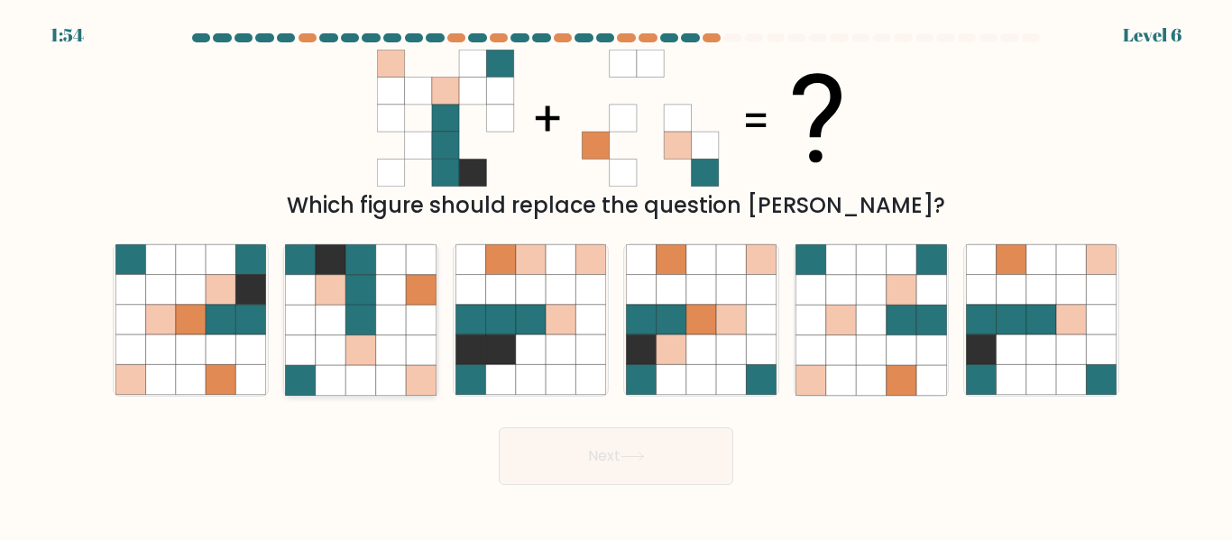
click at [302, 374] on icon at bounding box center [301, 380] width 30 height 30
click at [616, 275] on input "b." at bounding box center [616, 273] width 1 height 5
radio input "true"
click at [677, 445] on button "Next" at bounding box center [616, 457] width 234 height 58
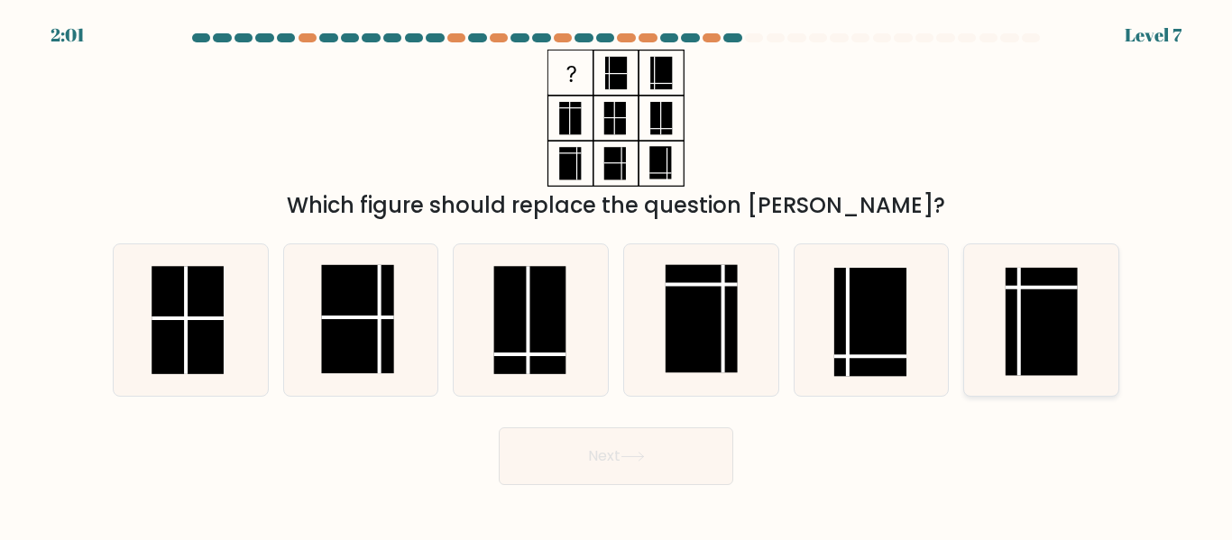
click at [1040, 288] on line at bounding box center [1042, 288] width 72 height 0
click at [617, 275] on input "f." at bounding box center [616, 273] width 1 height 5
radio input "true"
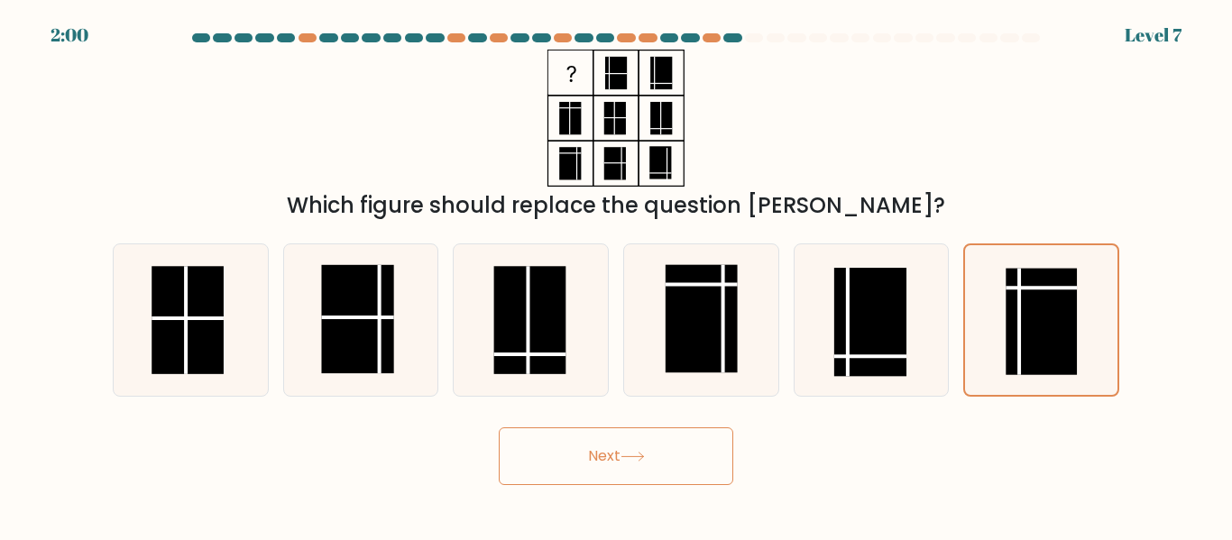
click at [527, 511] on body "2:00 Level 7" at bounding box center [616, 270] width 1232 height 540
click at [542, 476] on button "Next" at bounding box center [616, 457] width 234 height 58
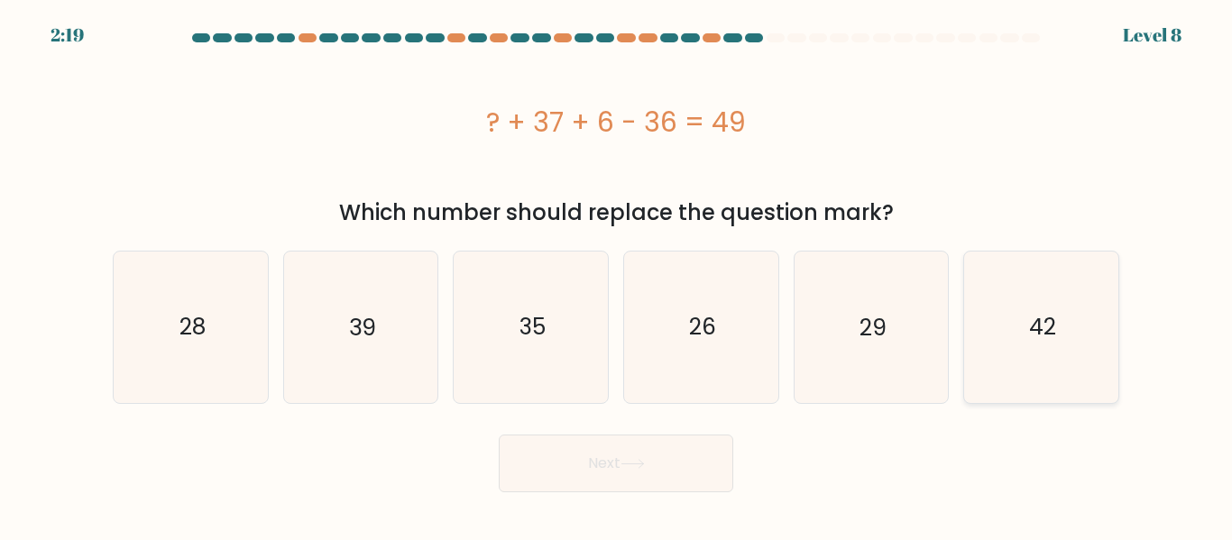
click at [1032, 297] on icon "42" at bounding box center [1041, 327] width 151 height 151
click at [617, 275] on input "f. 42" at bounding box center [616, 273] width 1 height 5
radio input "true"
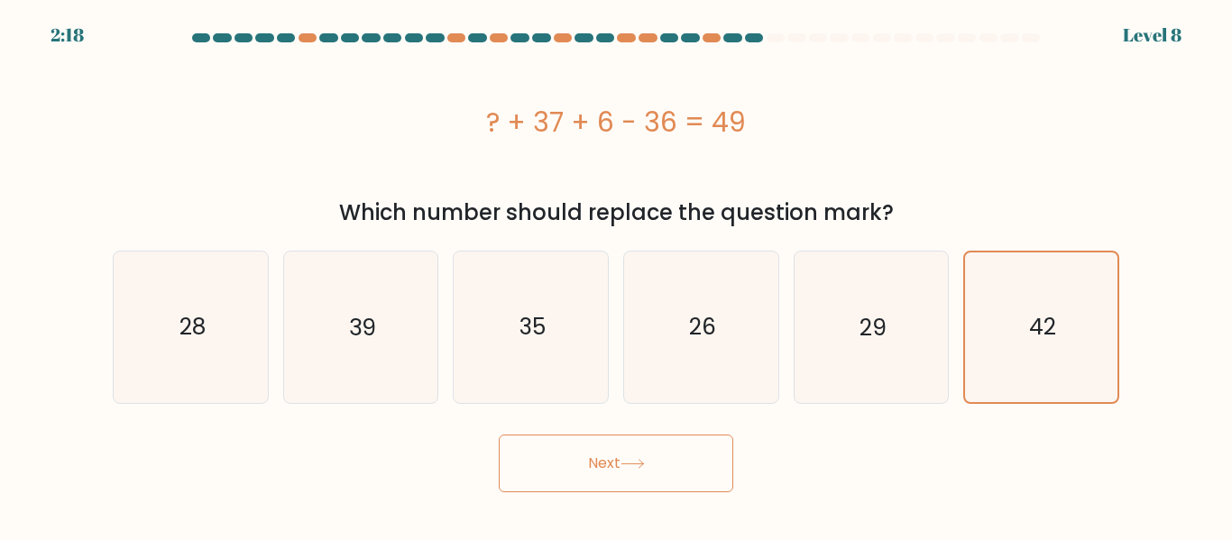
click at [638, 481] on button "Next" at bounding box center [616, 464] width 234 height 58
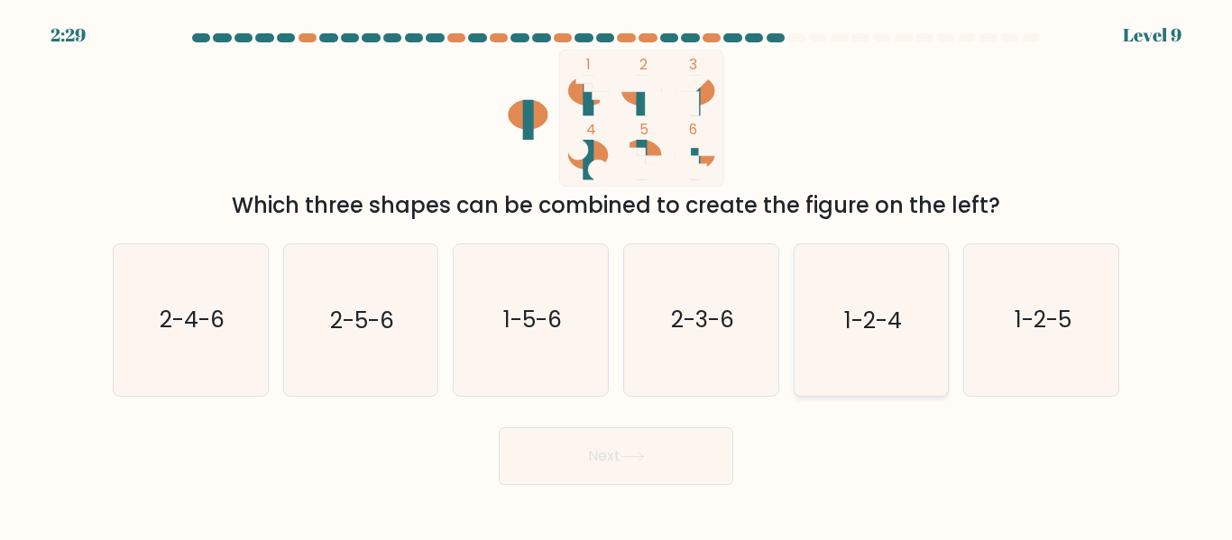
click at [856, 329] on text "1-2-4" at bounding box center [873, 321] width 58 height 32
click at [617, 275] on input "e. 1-2-4" at bounding box center [616, 273] width 1 height 5
radio input "true"
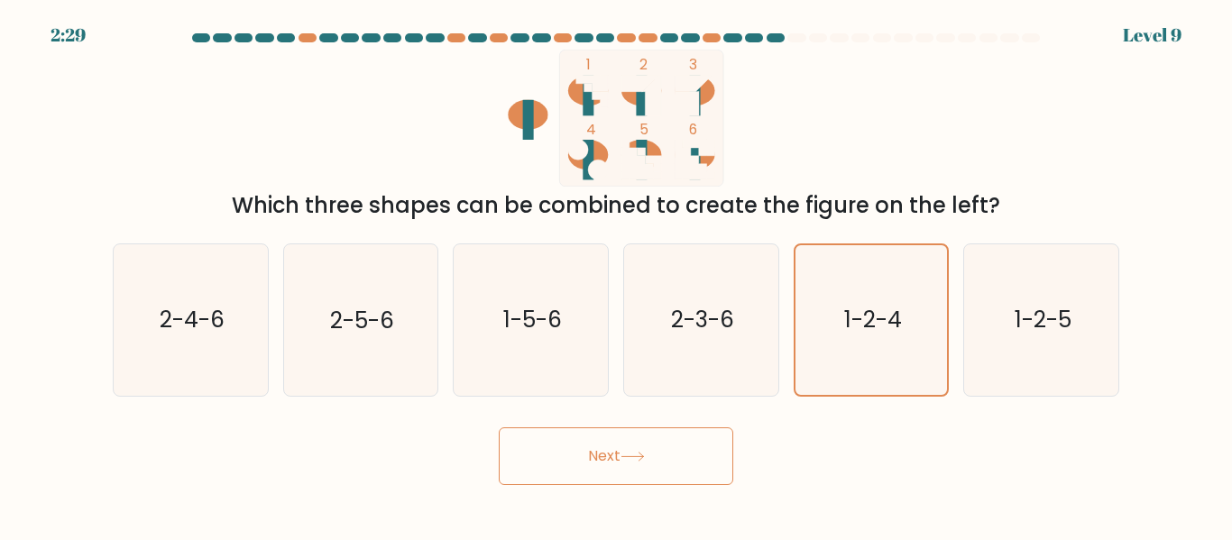
click at [673, 455] on button "Next" at bounding box center [616, 457] width 234 height 58
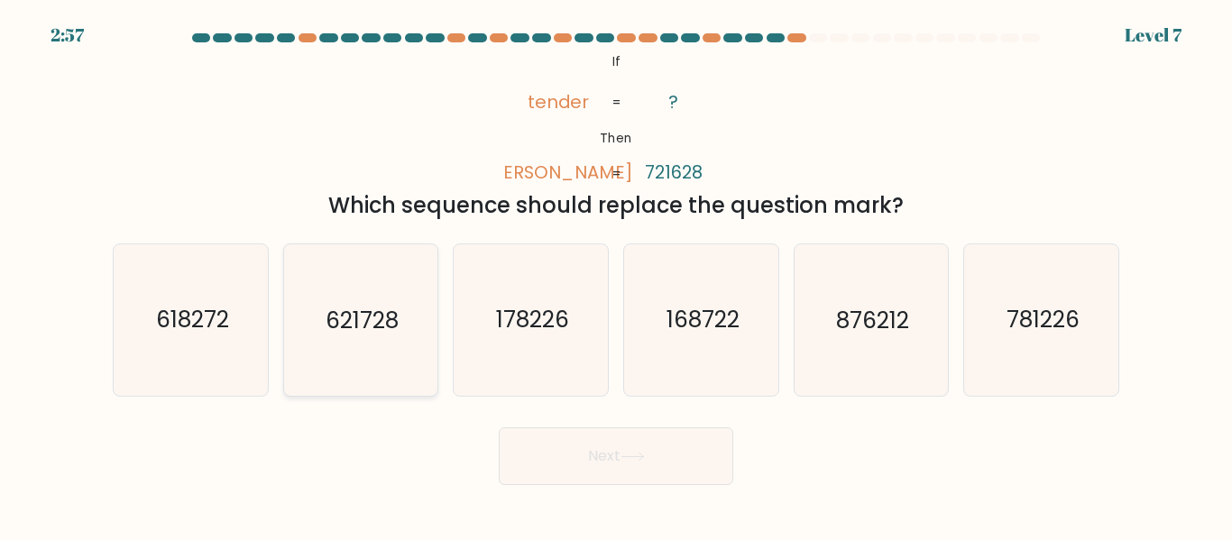
click at [380, 318] on text "621728" at bounding box center [362, 321] width 73 height 32
click at [616, 275] on input "b. 621728" at bounding box center [616, 273] width 1 height 5
radio input "true"
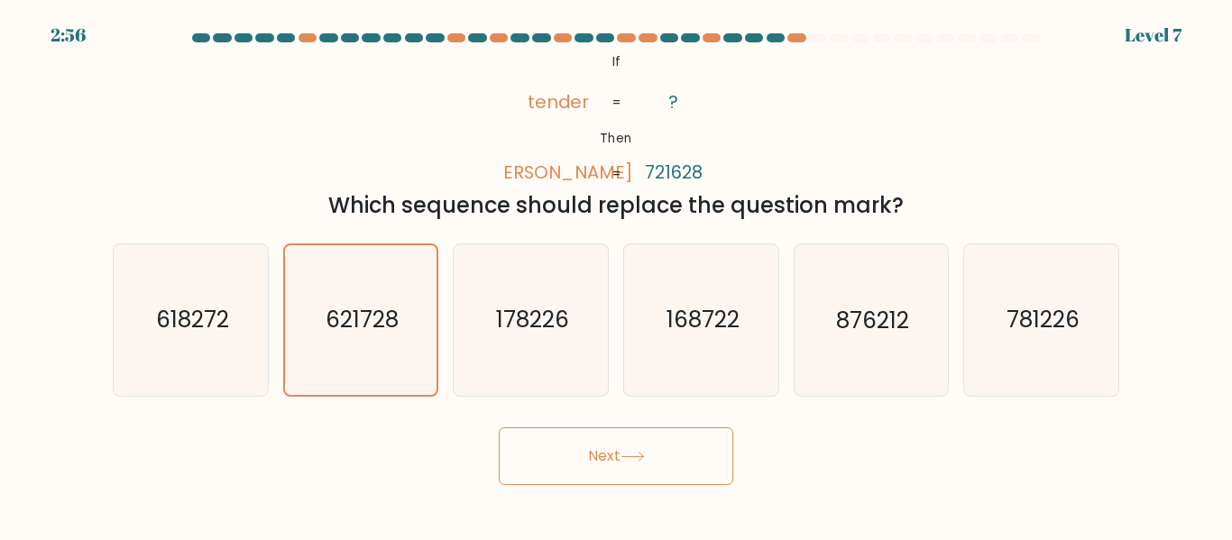
click at [586, 474] on button "Next" at bounding box center [616, 457] width 234 height 58
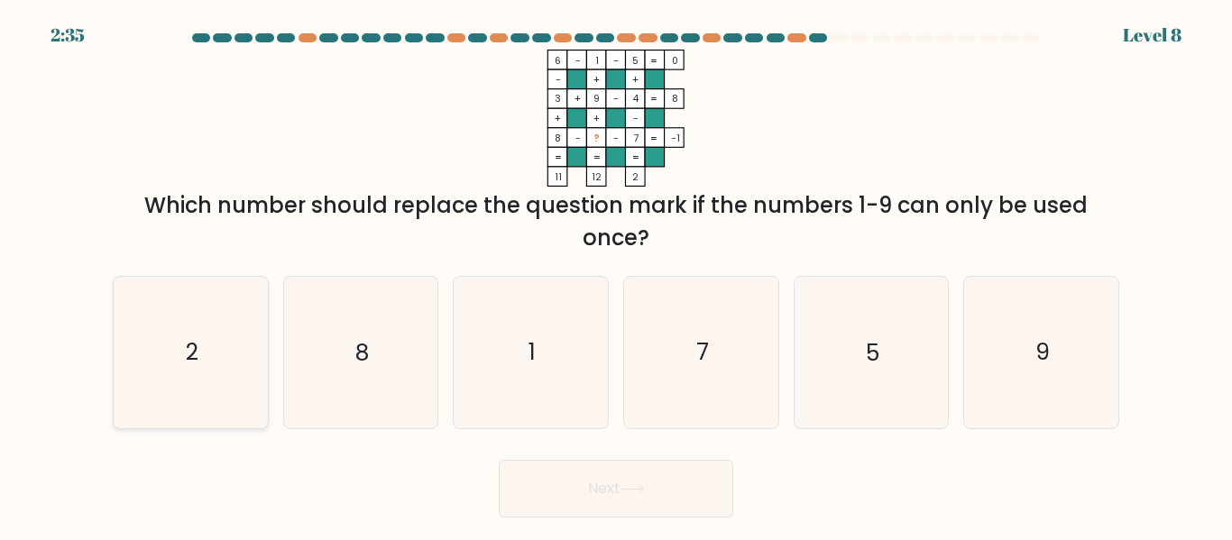
click at [221, 346] on icon "2" at bounding box center [190, 352] width 151 height 151
click at [616, 275] on input "a. 2" at bounding box center [616, 273] width 1 height 5
radio input "true"
click at [644, 488] on icon at bounding box center [633, 489] width 24 height 10
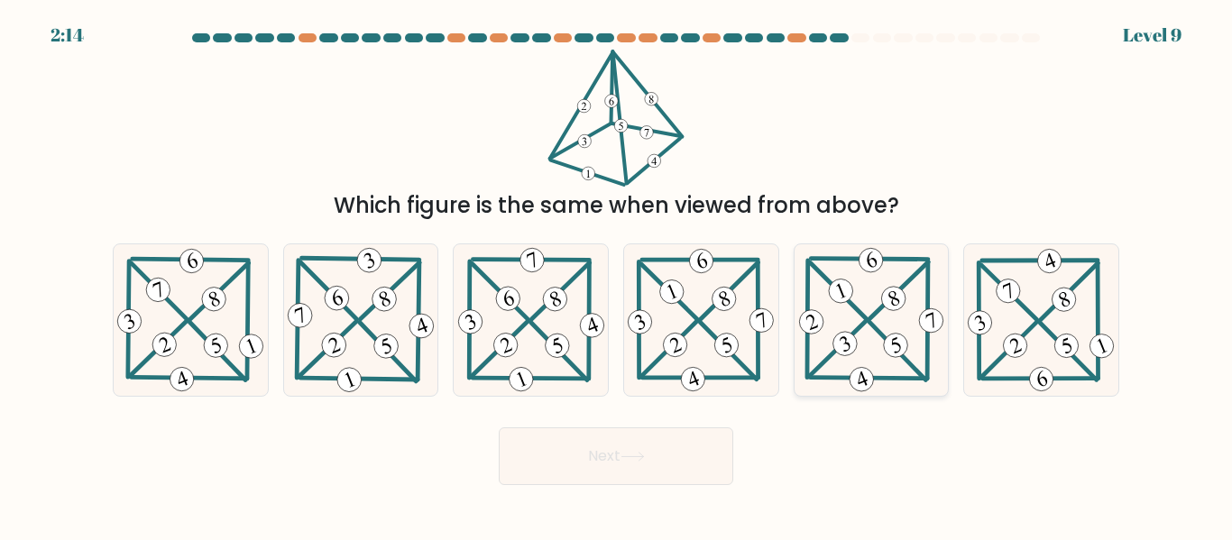
click at [888, 306] on 825 at bounding box center [893, 298] width 31 height 31
click at [617, 275] on input "e." at bounding box center [616, 273] width 1 height 5
radio input "true"
click at [616, 483] on button "Next" at bounding box center [616, 457] width 234 height 58
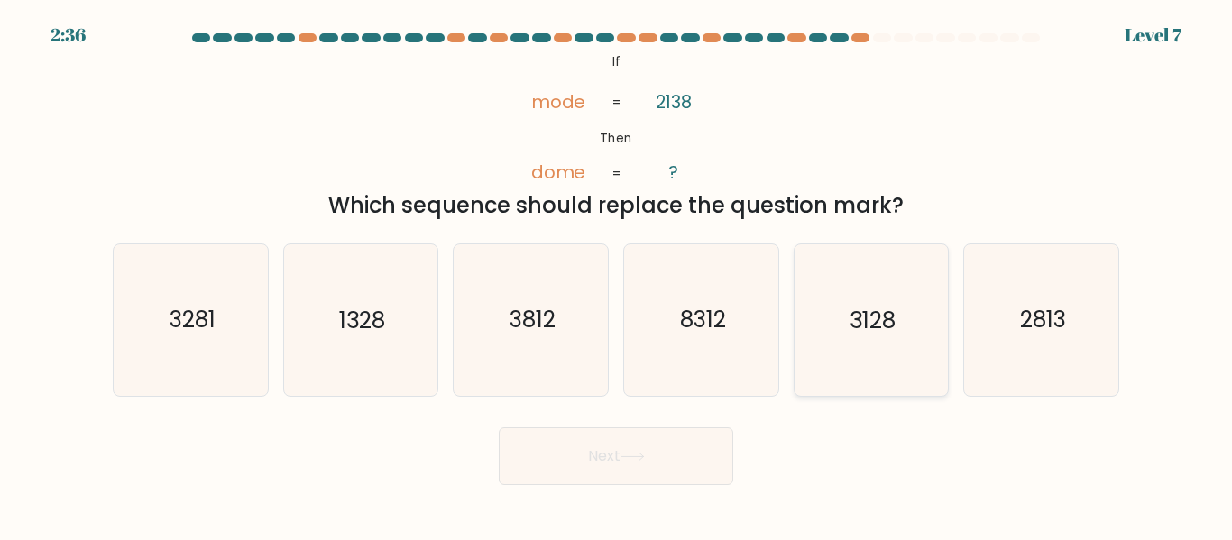
click at [860, 307] on text "3128" at bounding box center [873, 321] width 46 height 32
click at [617, 275] on input "e. 3128" at bounding box center [616, 273] width 1 height 5
radio input "true"
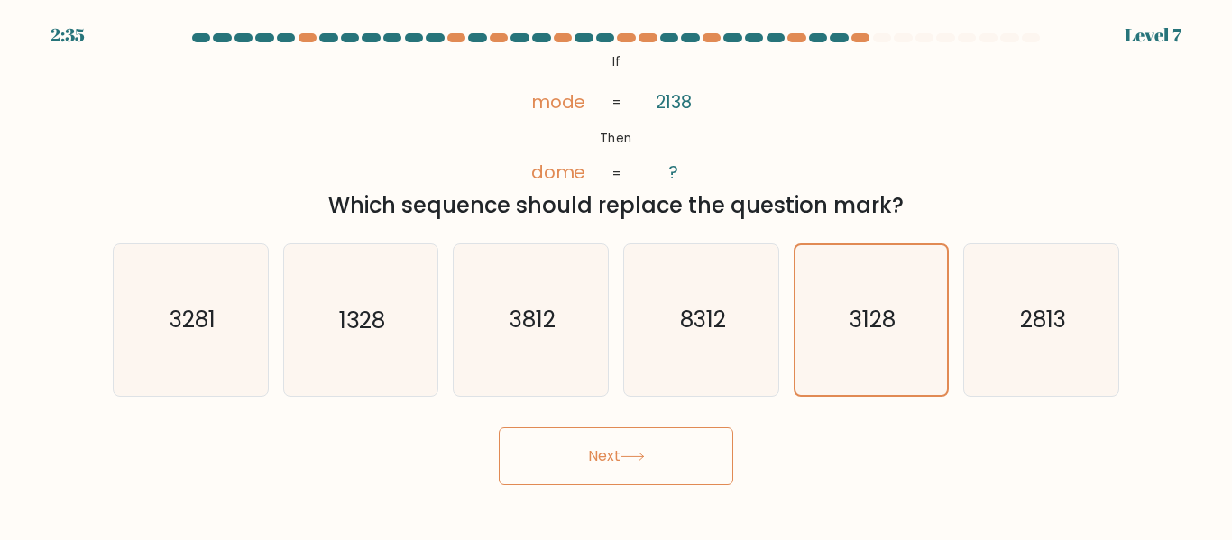
click at [611, 476] on button "Next" at bounding box center [616, 457] width 234 height 58
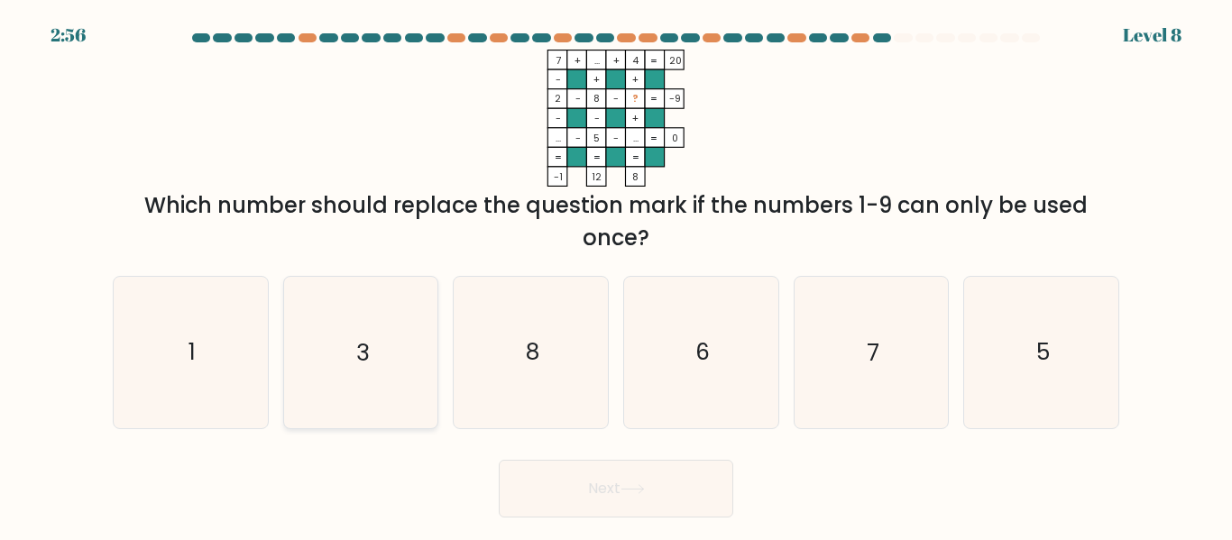
click at [411, 349] on icon "3" at bounding box center [360, 352] width 151 height 151
click at [616, 275] on input "b. 3" at bounding box center [616, 273] width 1 height 5
radio input "true"
click at [534, 483] on button "Next" at bounding box center [616, 489] width 234 height 58
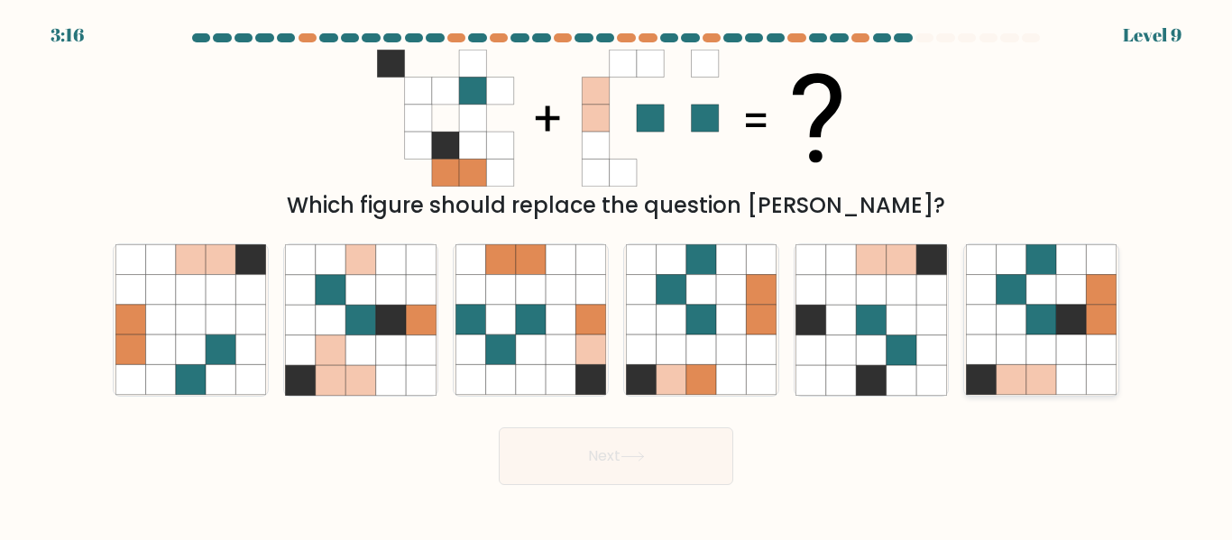
click at [1041, 313] on icon at bounding box center [1041, 320] width 30 height 30
click at [617, 275] on input "f." at bounding box center [616, 273] width 1 height 5
radio input "true"
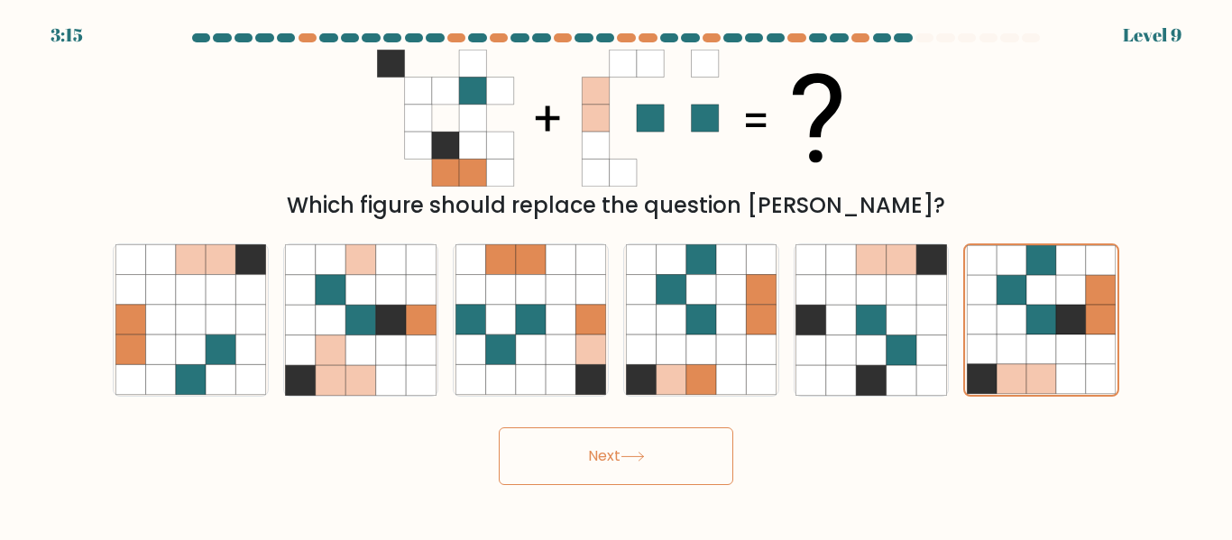
click at [586, 473] on button "Next" at bounding box center [616, 457] width 234 height 58
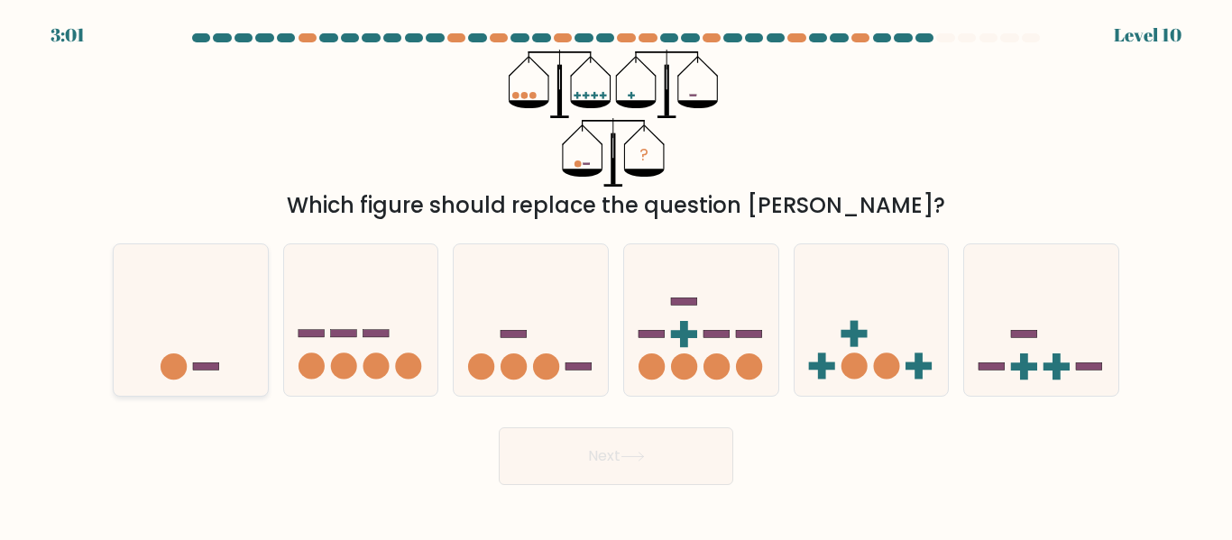
click at [198, 335] on icon at bounding box center [191, 319] width 154 height 127
click at [616, 275] on input "a." at bounding box center [616, 273] width 1 height 5
radio input "true"
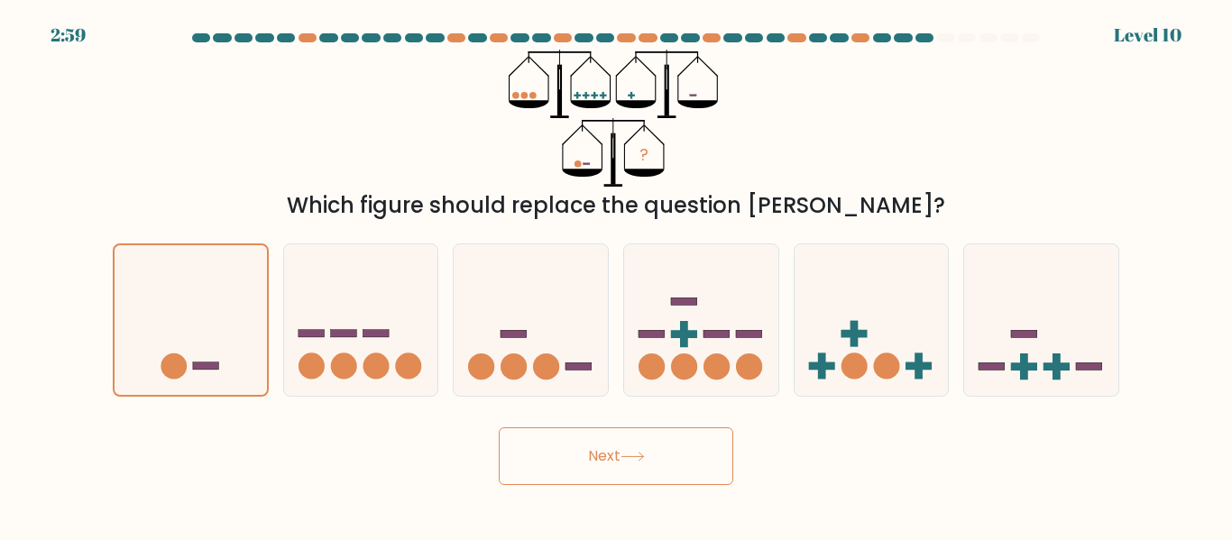
click at [671, 449] on button "Next" at bounding box center [616, 457] width 234 height 58
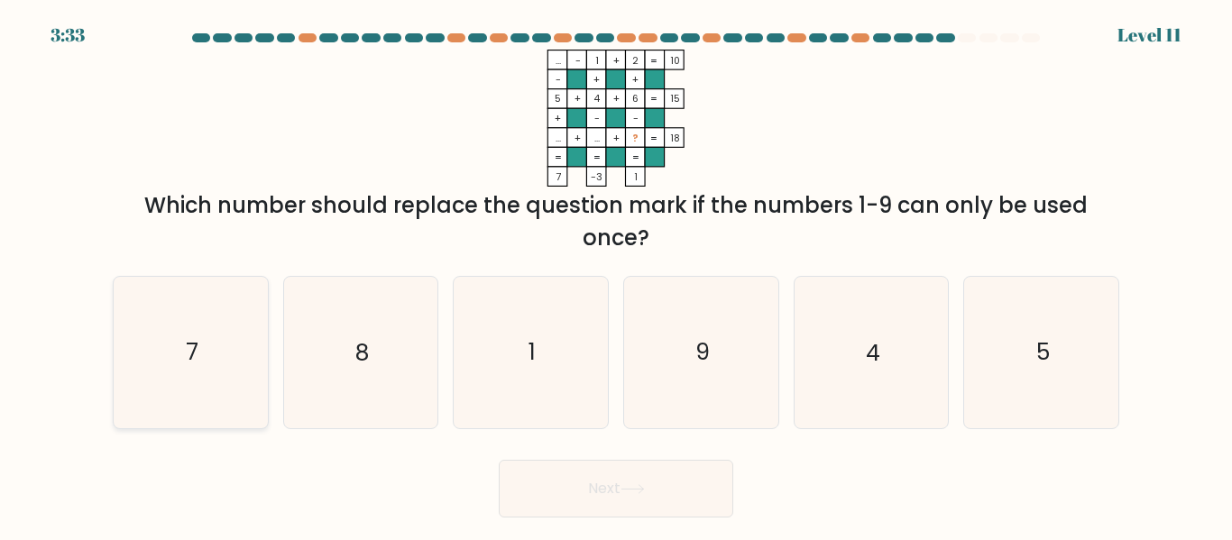
click at [223, 360] on icon "7" at bounding box center [190, 352] width 151 height 151
click at [616, 275] on input "a. 7" at bounding box center [616, 273] width 1 height 5
radio input "true"
click at [693, 478] on button "Next" at bounding box center [616, 489] width 234 height 58
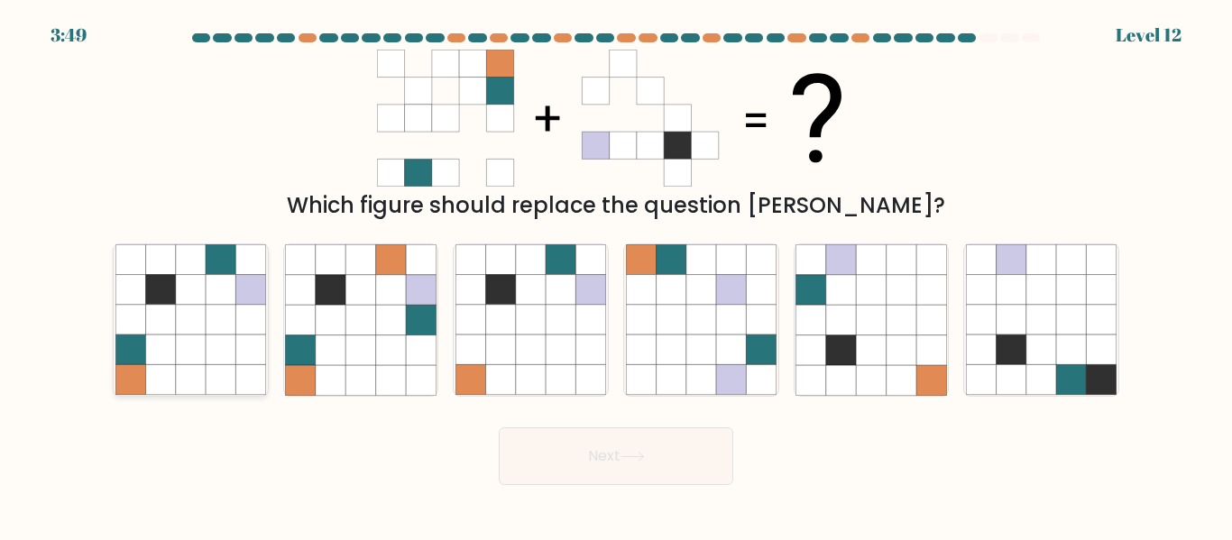
click at [240, 303] on icon at bounding box center [250, 290] width 30 height 30
click at [616, 275] on input "a." at bounding box center [616, 273] width 1 height 5
radio input "true"
click at [513, 440] on button "Next" at bounding box center [616, 457] width 234 height 58
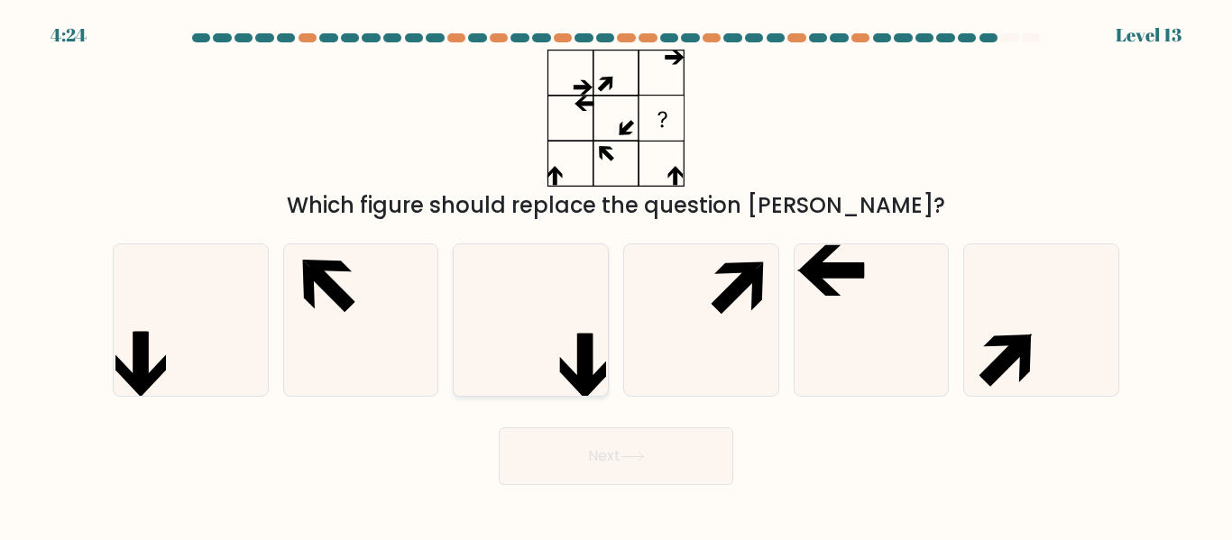
click at [601, 296] on icon at bounding box center [530, 319] width 151 height 151
click at [616, 275] on input "c." at bounding box center [616, 273] width 1 height 5
radio input "true"
click at [562, 446] on button "Next" at bounding box center [616, 457] width 234 height 58
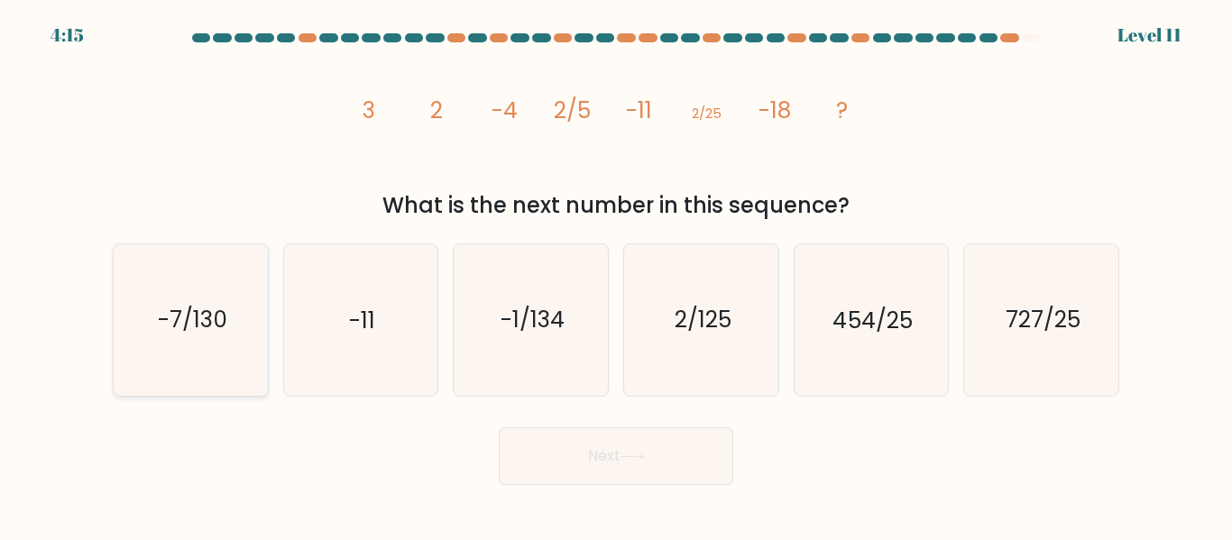
click at [220, 290] on icon "-7/130" at bounding box center [190, 319] width 151 height 151
click at [616, 275] on input "a. -7/130" at bounding box center [616, 273] width 1 height 5
radio input "true"
click at [532, 457] on button "Next" at bounding box center [616, 457] width 234 height 58
